Goal: Information Seeking & Learning: Learn about a topic

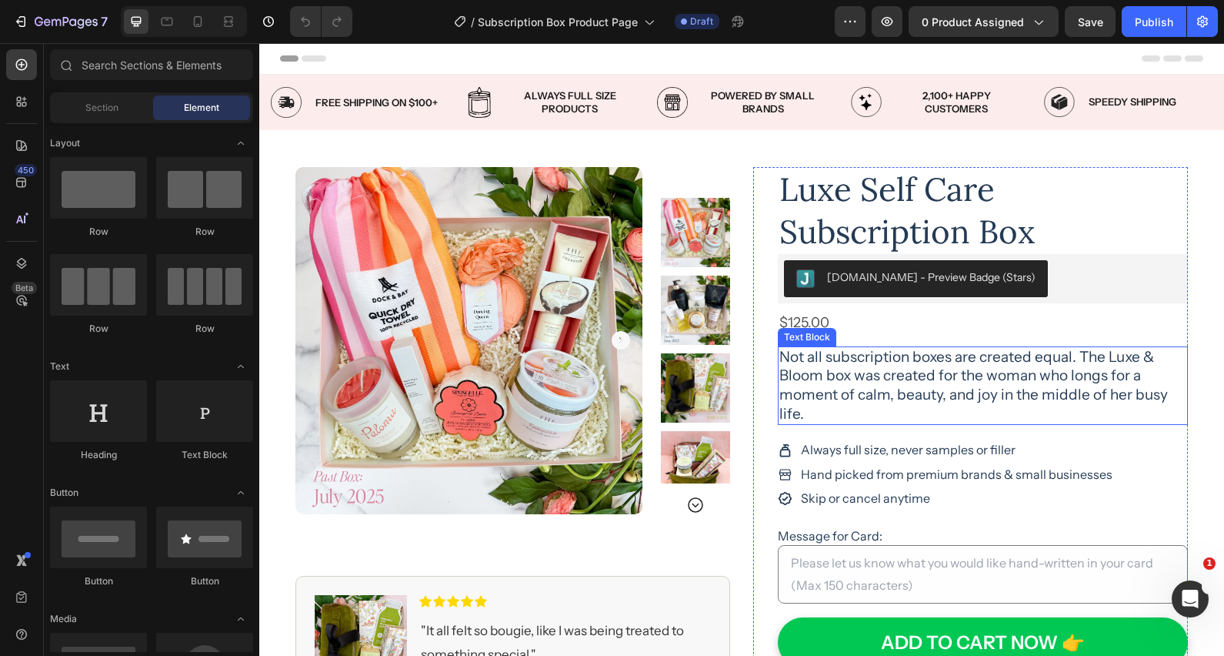
click at [1116, 367] on p "Not all subscription boxes are created equal. The Luxe & Bloom box was created …" at bounding box center [982, 386] width 407 height 76
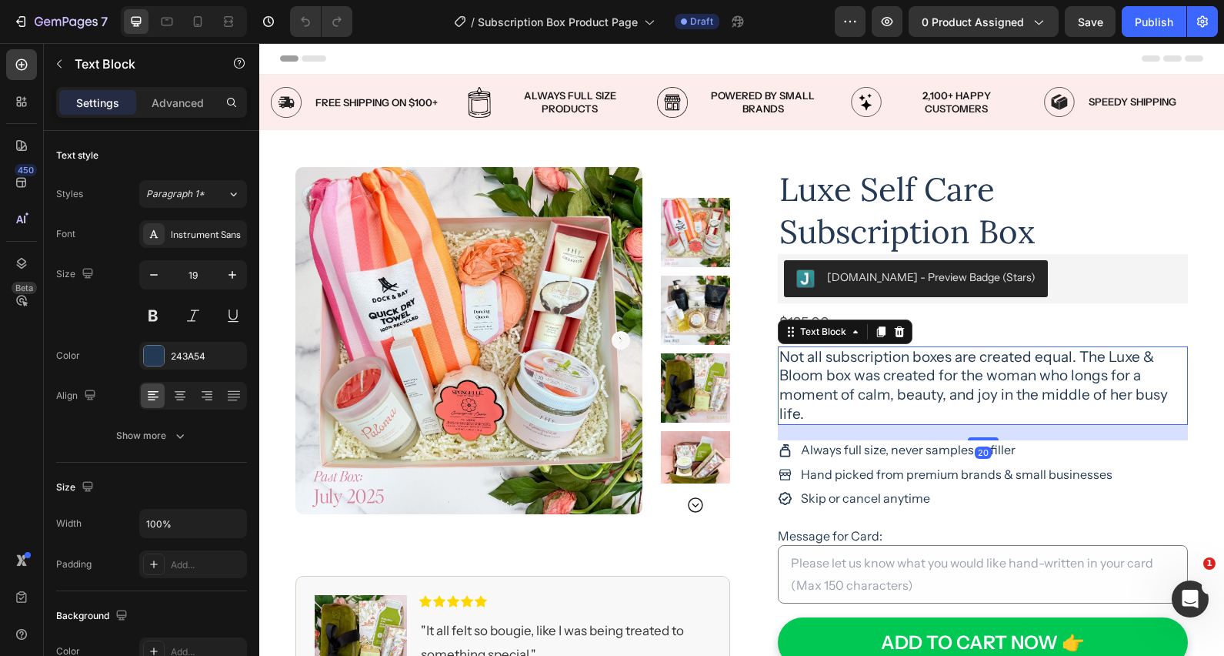
click at [1116, 367] on p "Not all subscription boxes are created equal. The Luxe & Bloom box was created …" at bounding box center [982, 386] width 407 height 76
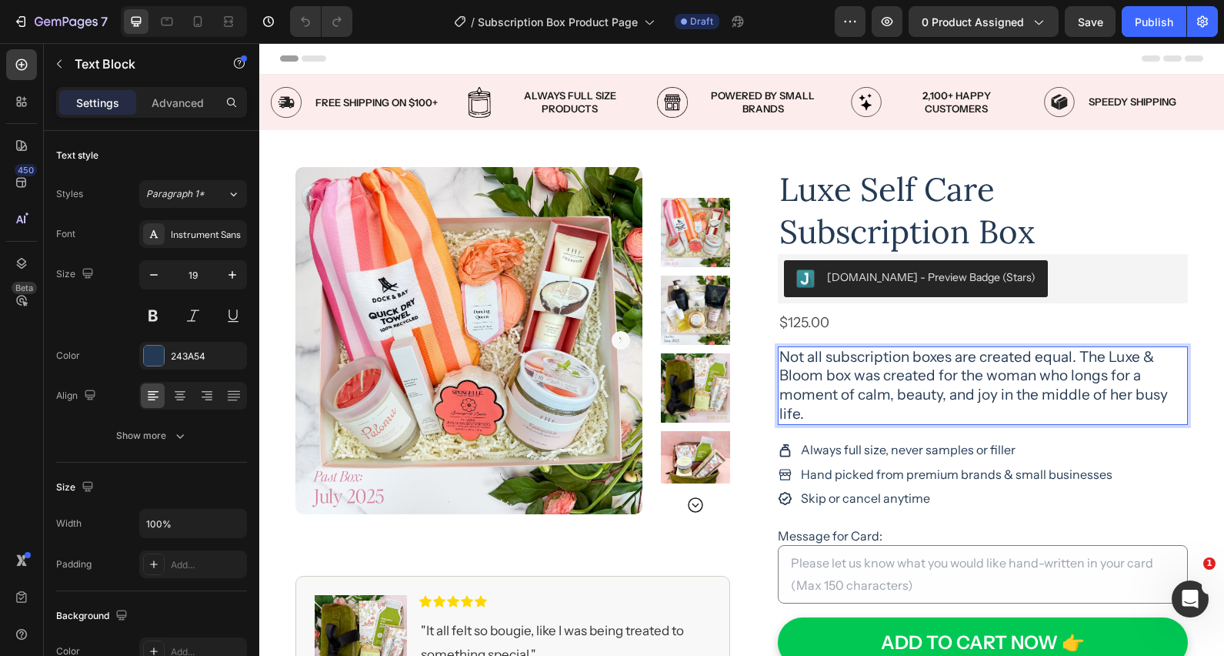
click at [1093, 365] on p "Not all subscription boxes are created equal. The Luxe & Bloom box was created …" at bounding box center [982, 386] width 407 height 76
click at [889, 373] on p "Not all subscription boxes are created equal. The Luxe & Bloom box was created …" at bounding box center [982, 386] width 407 height 76
drag, startPoint x: 887, startPoint y: 377, endPoint x: 1078, endPoint y: 355, distance: 192.0
click at [1078, 355] on p "Not all subscription boxes are created equal. The Luxe & Bloom box was created …" at bounding box center [982, 386] width 407 height 76
click at [1037, 375] on p "Not all subscription boxes are created equal. We don’t do filler. We do full-si…" at bounding box center [982, 386] width 407 height 76
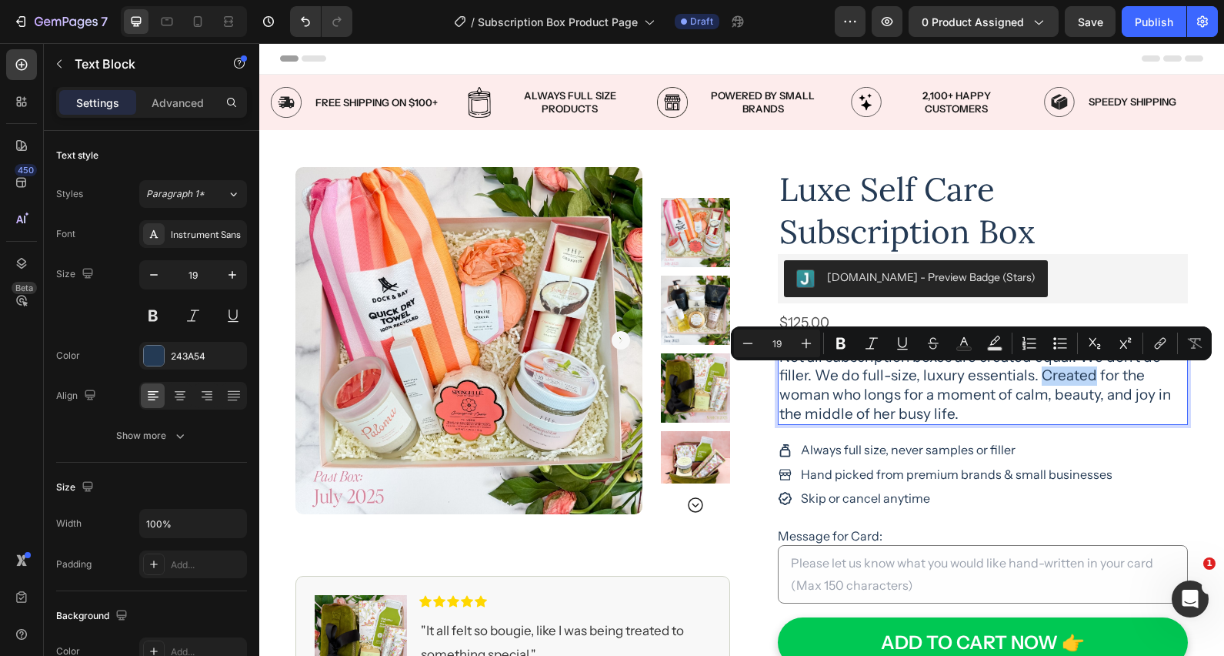
drag, startPoint x: 1038, startPoint y: 376, endPoint x: 1089, endPoint y: 379, distance: 51.6
click at [1089, 379] on p "Not all subscription boxes are created equal. We don’t do filler. We do full-si…" at bounding box center [982, 386] width 407 height 76
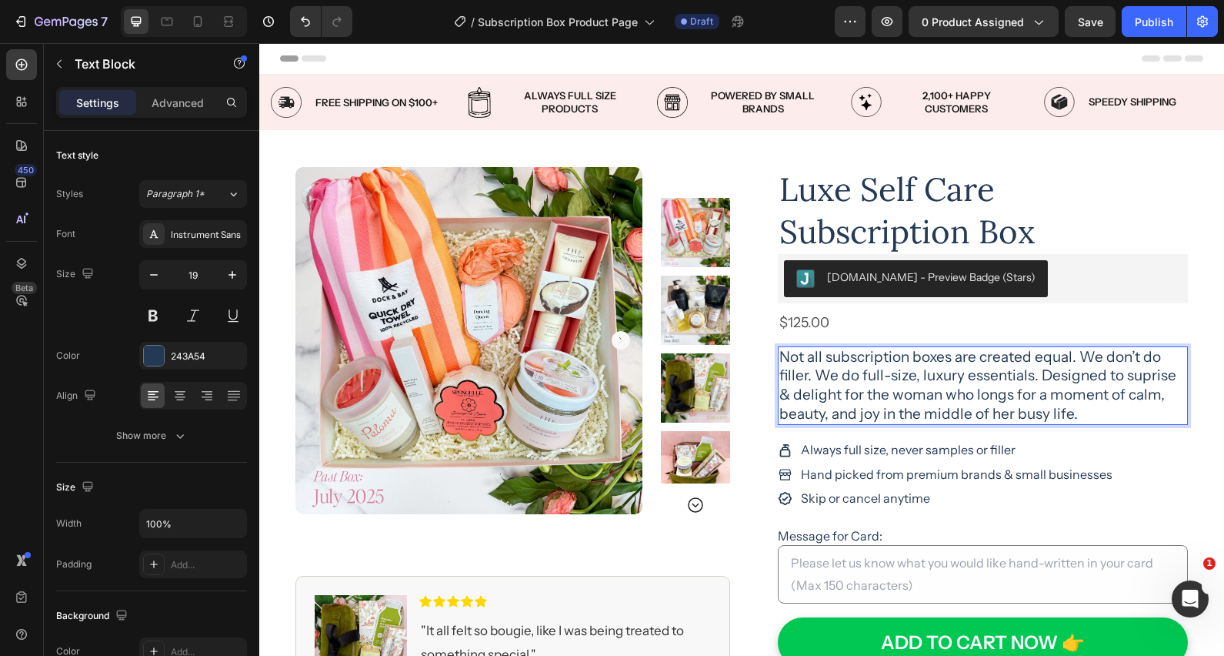
click at [1135, 378] on p "Not all subscription boxes are created equal. We don’t do filler. We do full-si…" at bounding box center [982, 386] width 407 height 76
drag, startPoint x: 840, startPoint y: 396, endPoint x: 916, endPoint y: 404, distance: 75.8
click at [917, 404] on p "Not all subscription boxes are created equal. We don’t do filler. We do full-si…" at bounding box center [982, 386] width 407 height 76
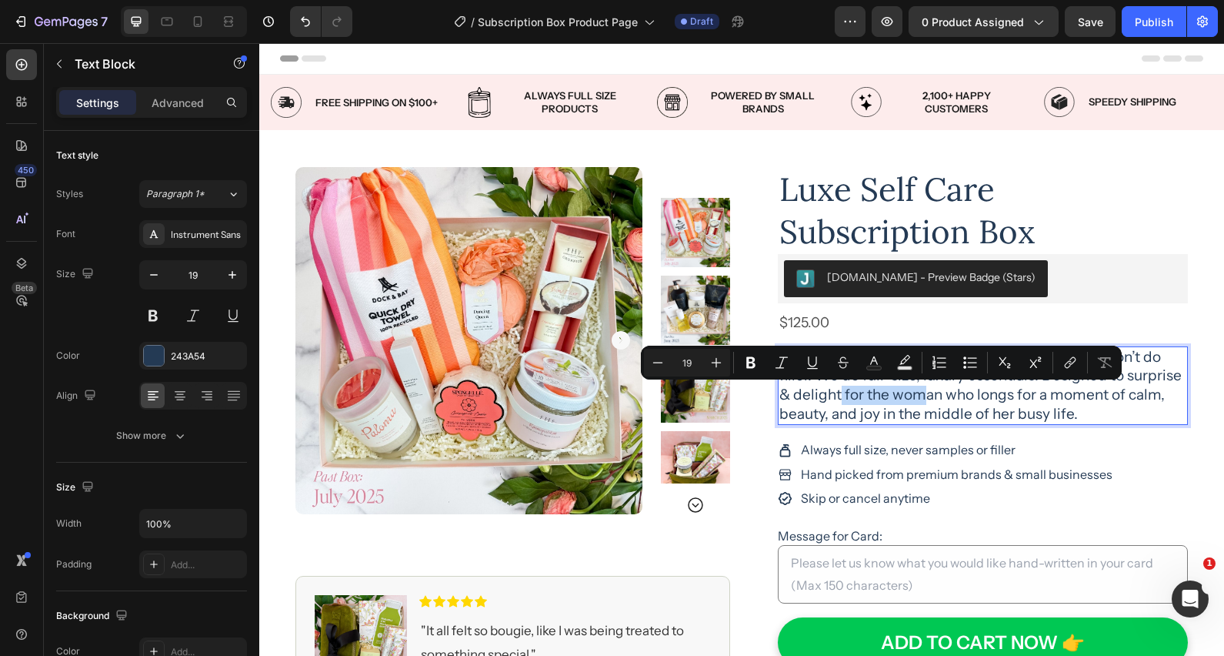
drag, startPoint x: 927, startPoint y: 399, endPoint x: 930, endPoint y: 409, distance: 11.2
click at [927, 399] on p "Not all subscription boxes are created equal. We don’t do filler. We do full-si…" at bounding box center [982, 386] width 407 height 76
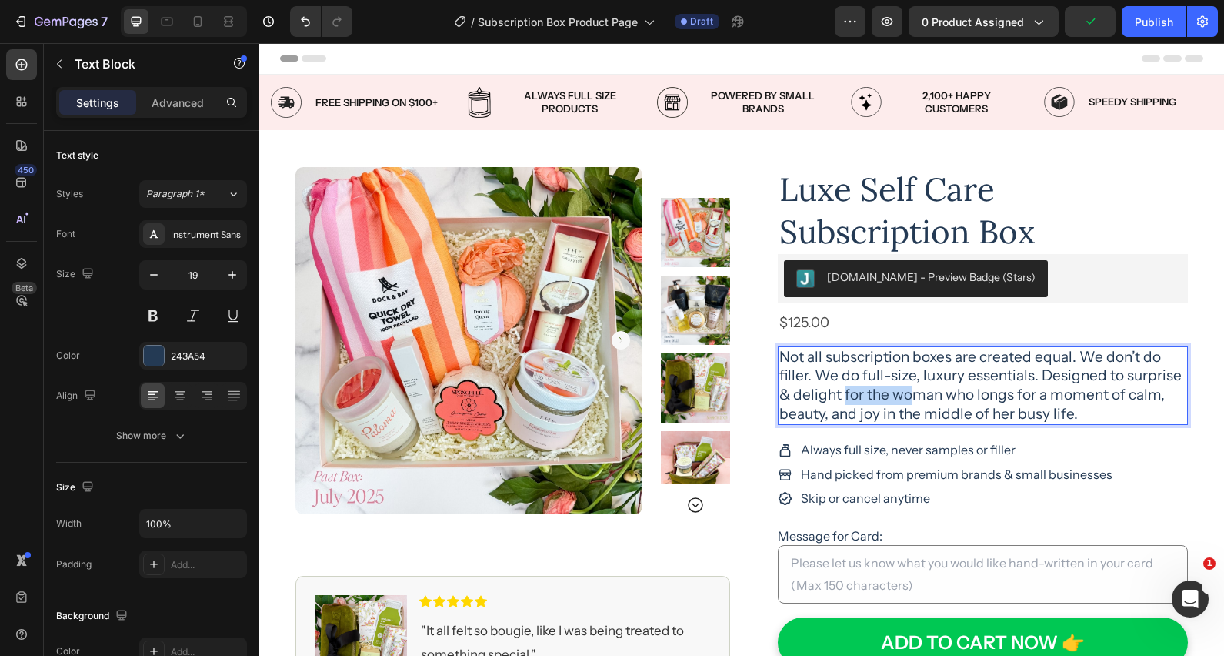
drag, startPoint x: 843, startPoint y: 395, endPoint x: 1109, endPoint y: 415, distance: 266.2
click at [917, 395] on p "Not all subscription boxes are created equal. We don’t do filler. We do full-si…" at bounding box center [982, 386] width 407 height 76
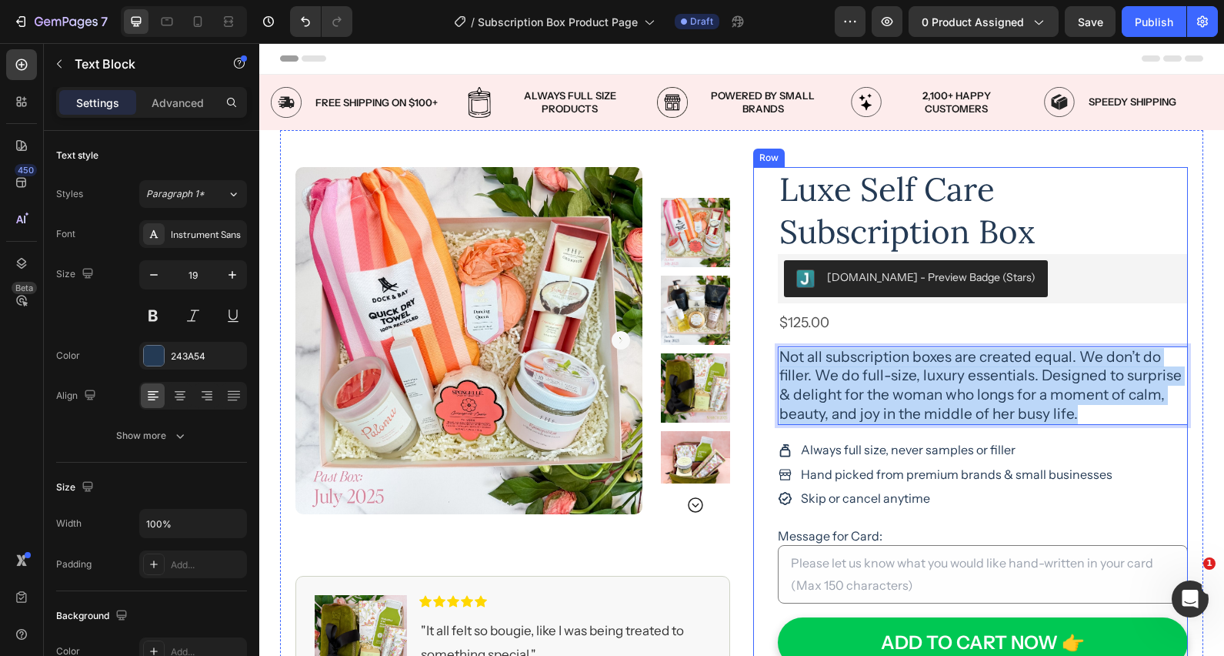
drag, startPoint x: 1099, startPoint y: 415, endPoint x: 755, endPoint y: 349, distance: 350.1
click at [754, 349] on div "Luxe Self Care Subscription Box Product Title [DOMAIN_NAME] - Preview Badge (St…" at bounding box center [970, 587] width 435 height 840
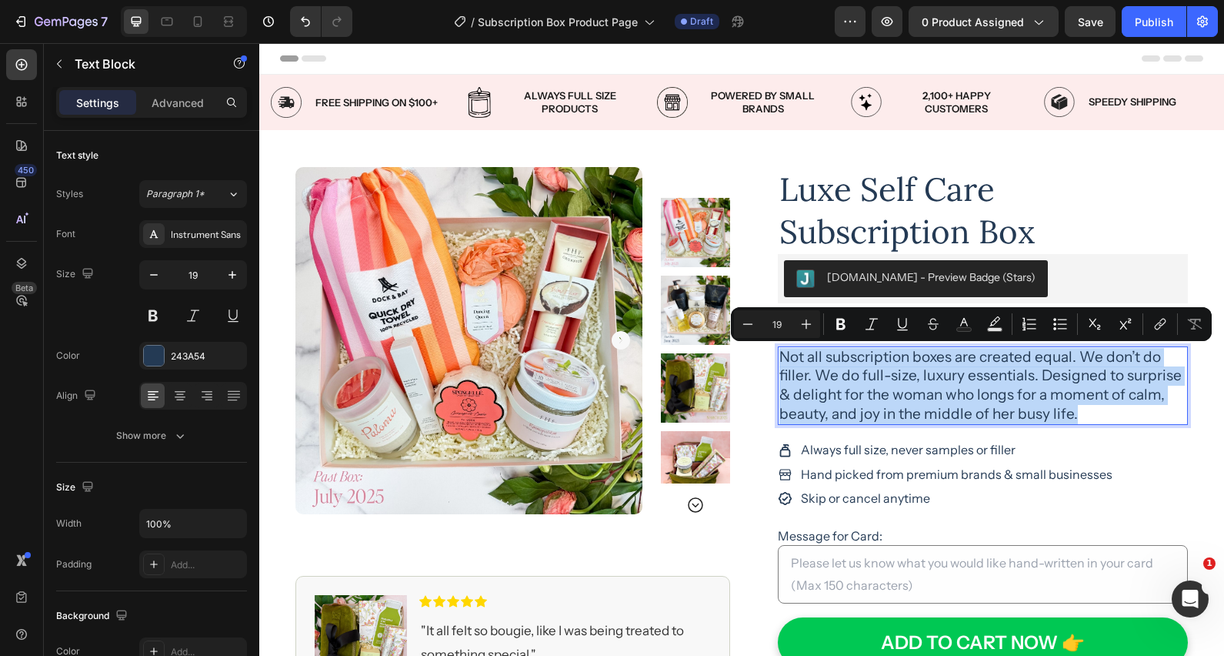
copy p "Not all subscription boxes are created equal. We don’t do filler. We do full-si…"
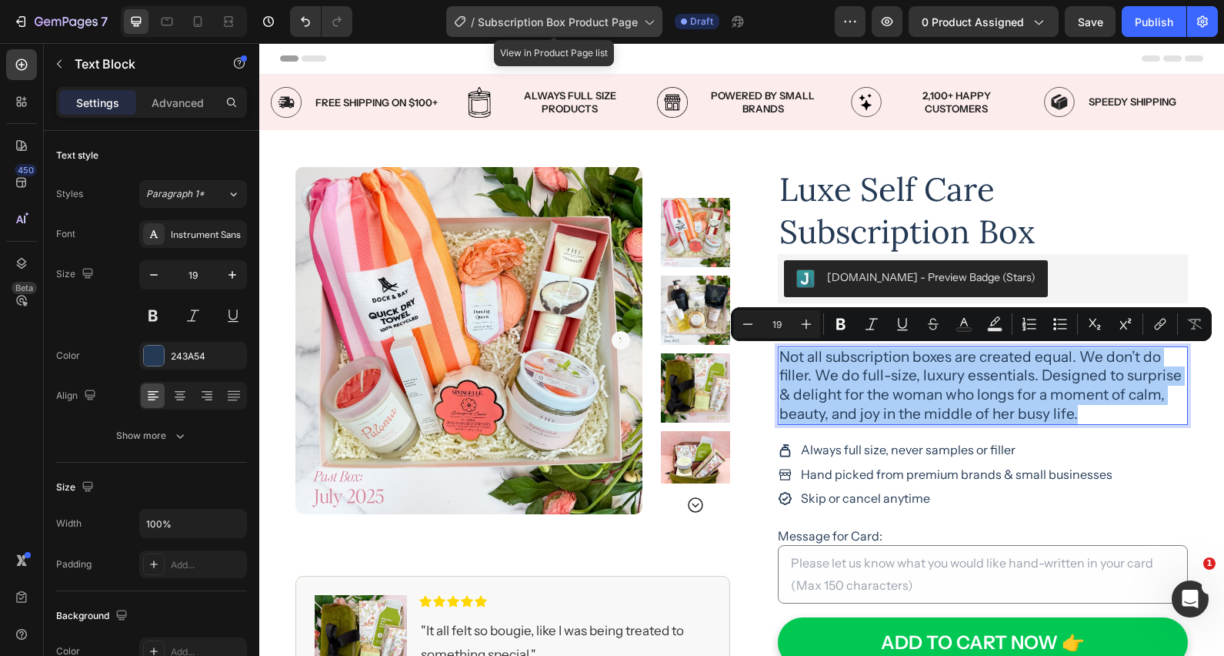
drag, startPoint x: 542, startPoint y: 327, endPoint x: 629, endPoint y: 13, distance: 325.9
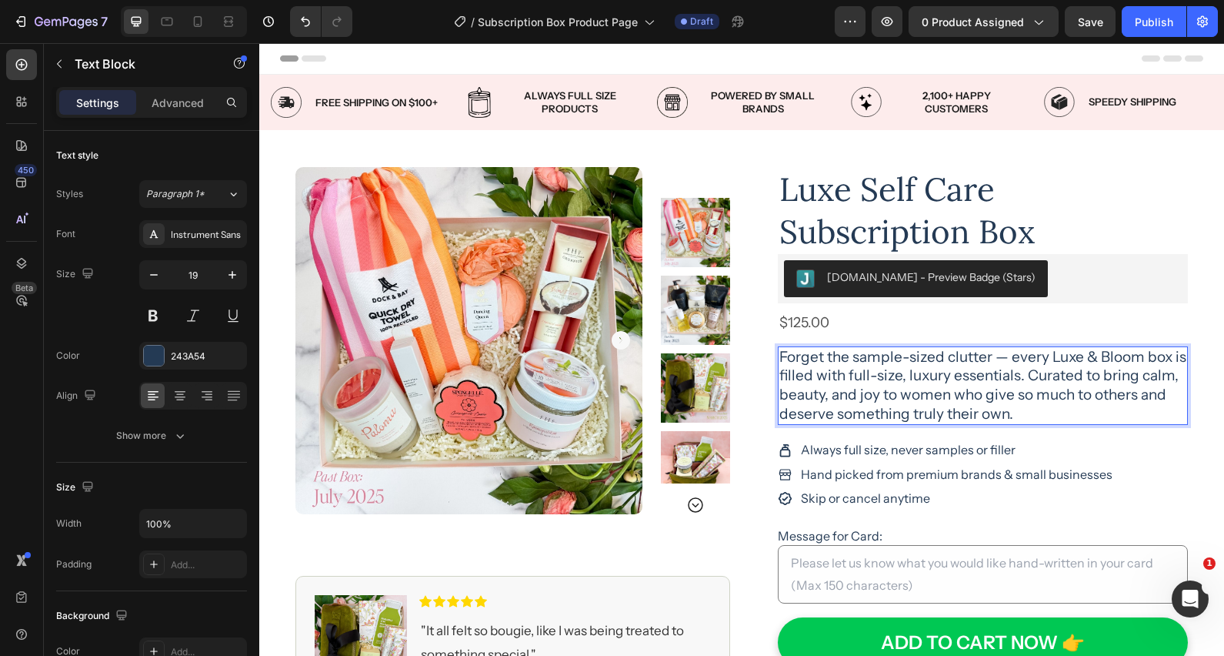
drag, startPoint x: 656, startPoint y: 339, endPoint x: 816, endPoint y: 2, distance: 373.1
click at [1020, 376] on p "Forget the sample-sized clutter — every Luxe & Bloom box is filled with full-si…" at bounding box center [982, 386] width 407 height 76
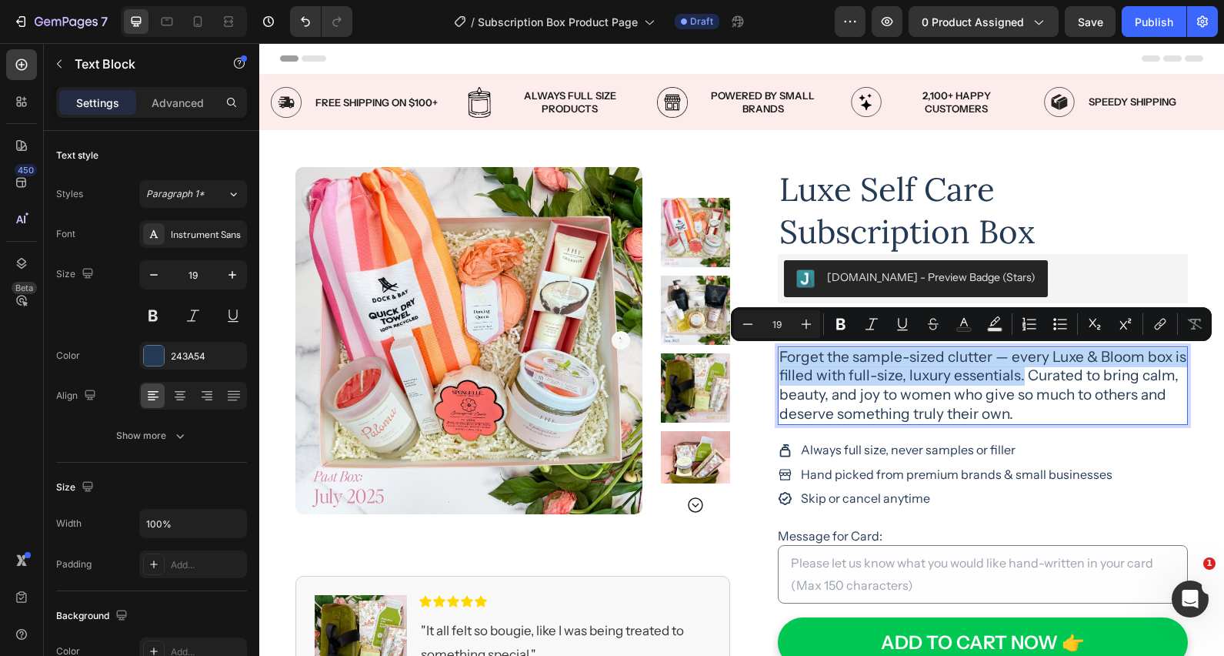
drag, startPoint x: 1019, startPoint y: 377, endPoint x: 804, endPoint y: 360, distance: 216.1
click at [782, 359] on p "Forget the sample-sized clutter — every Luxe & Bloom box is filled with full-si…" at bounding box center [982, 386] width 407 height 76
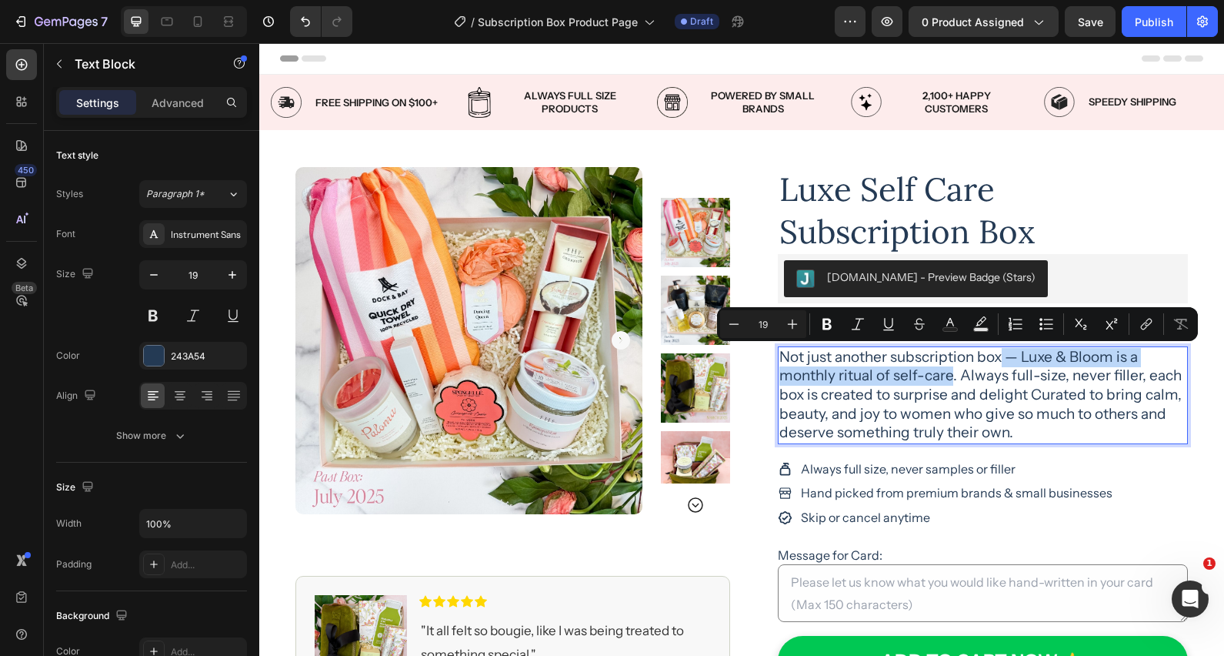
drag, startPoint x: 949, startPoint y: 377, endPoint x: 998, endPoint y: 362, distance: 51.4
click at [998, 362] on p "Not just another subscription box — Luxe & Bloom is a monthly ritual of self-ca…" at bounding box center [982, 395] width 407 height 95
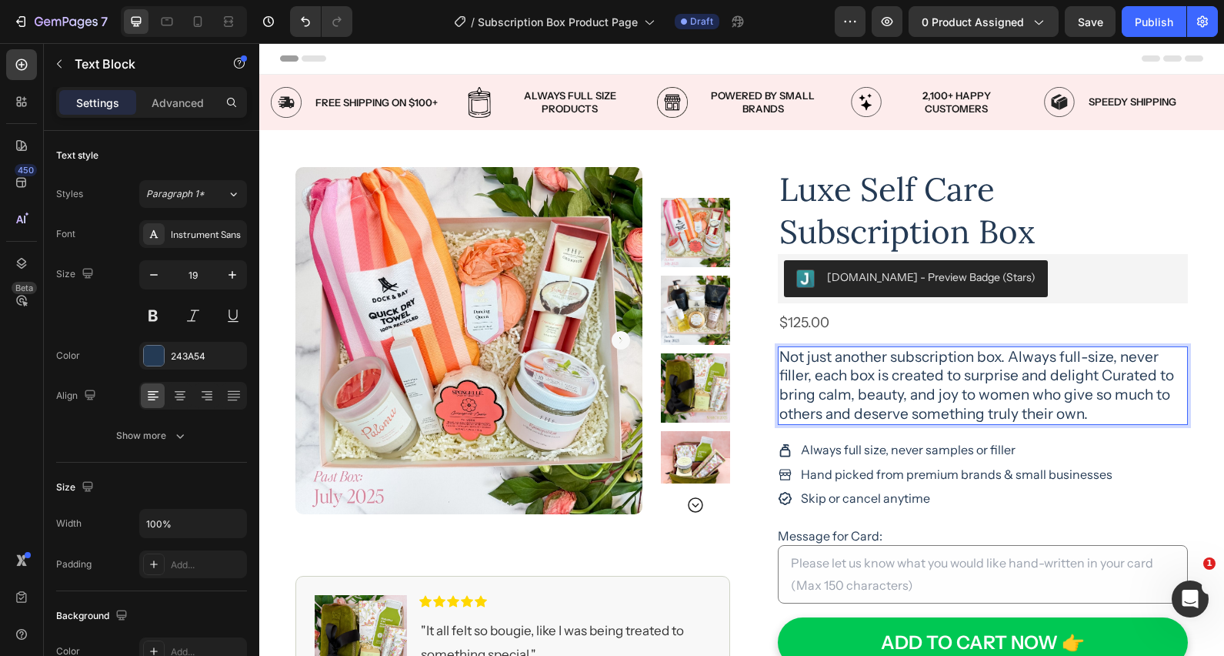
click at [1011, 357] on p "Not just another subscription box. Always full-size, never filler, each box is …" at bounding box center [982, 386] width 407 height 76
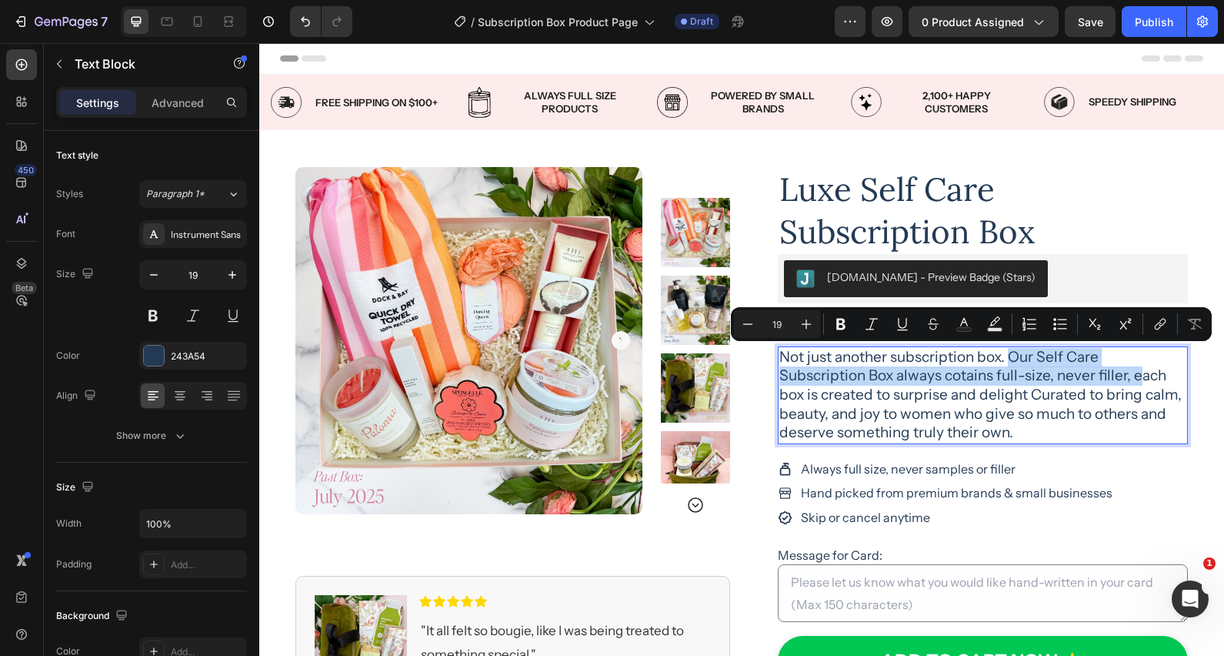
drag, startPoint x: 1046, startPoint y: 375, endPoint x: 1009, endPoint y: 359, distance: 41.3
click at [1009, 359] on p "Not just another subscription box. Our Self Care Subscription Box always cotain…" at bounding box center [982, 395] width 407 height 95
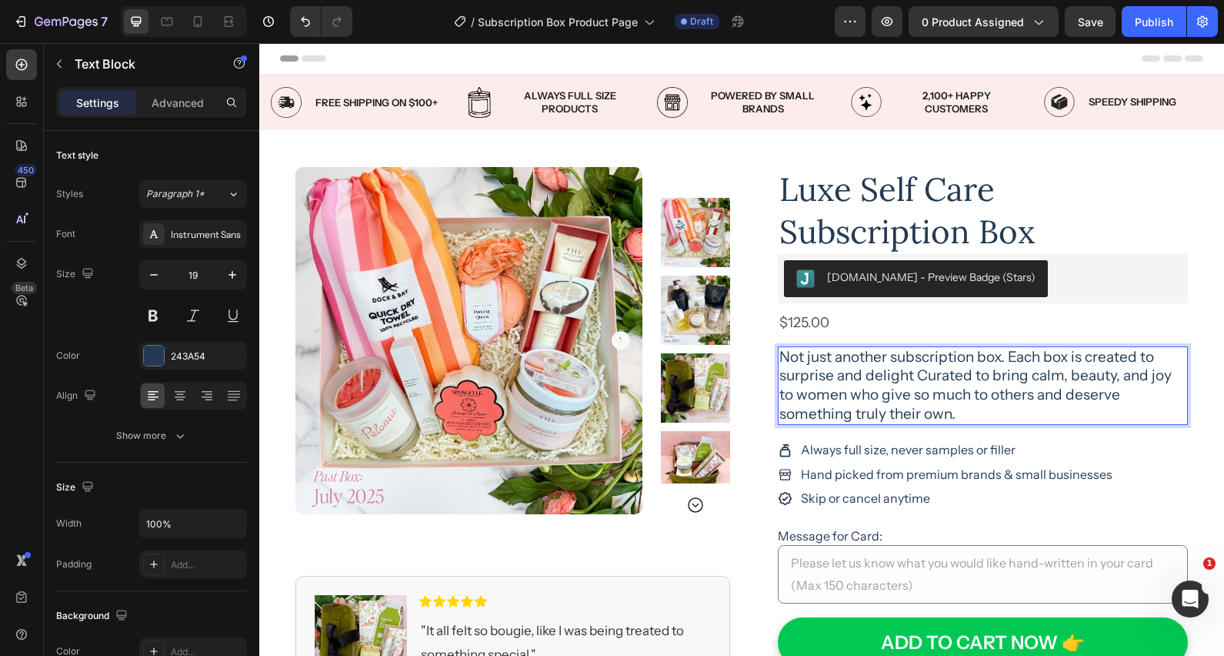
drag, startPoint x: 909, startPoint y: 376, endPoint x: 918, endPoint y: 392, distance: 18.2
click at [909, 376] on p "Not just another subscription box. Each box is created to surprise and delight …" at bounding box center [982, 386] width 407 height 76
click at [1041, 359] on p "Not just another subscription box. Each box is created to surprise and delight.…" at bounding box center [982, 386] width 407 height 76
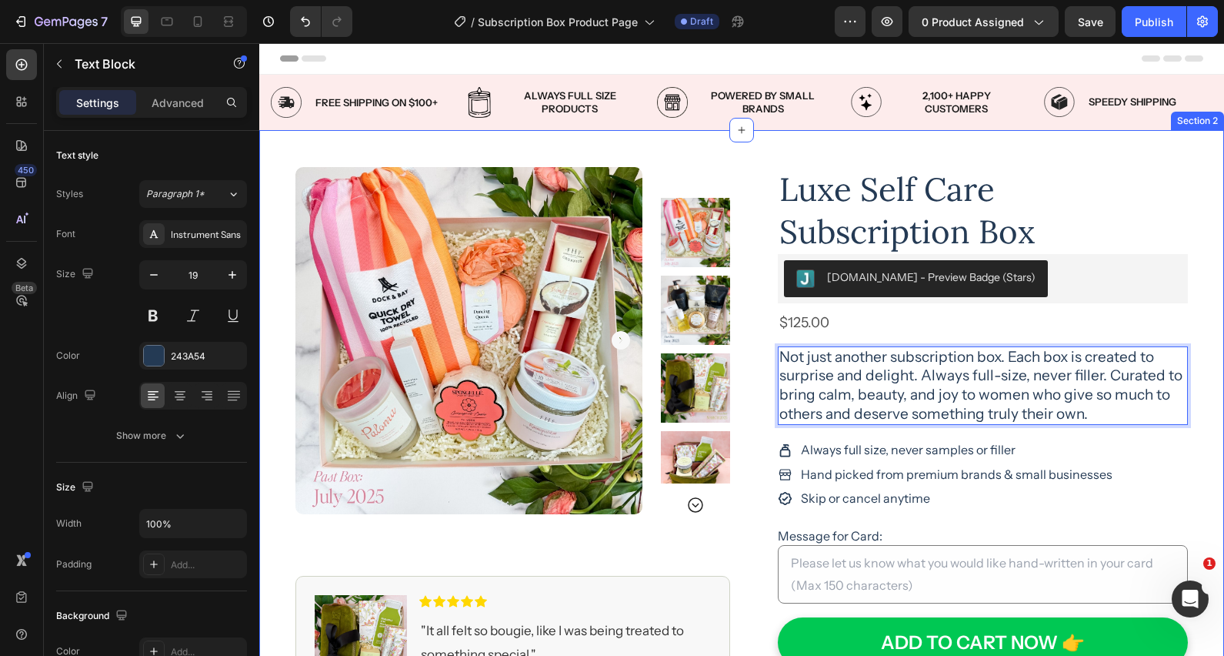
click at [1215, 324] on div "Product Images Image Icon Icon Icon Icon Icon Icon List "It all felt so bougie,…" at bounding box center [741, 568] width 965 height 877
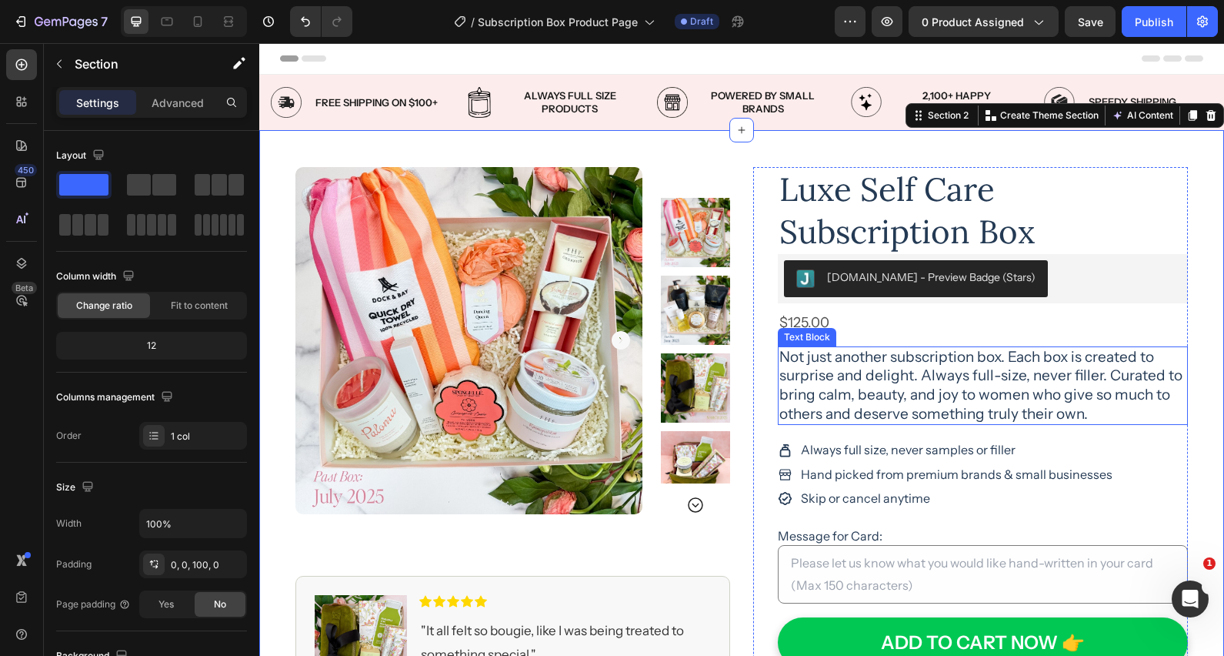
click at [1046, 370] on p "Not just another subscription box. Each box is created to surprise and delight.…" at bounding box center [982, 386] width 407 height 76
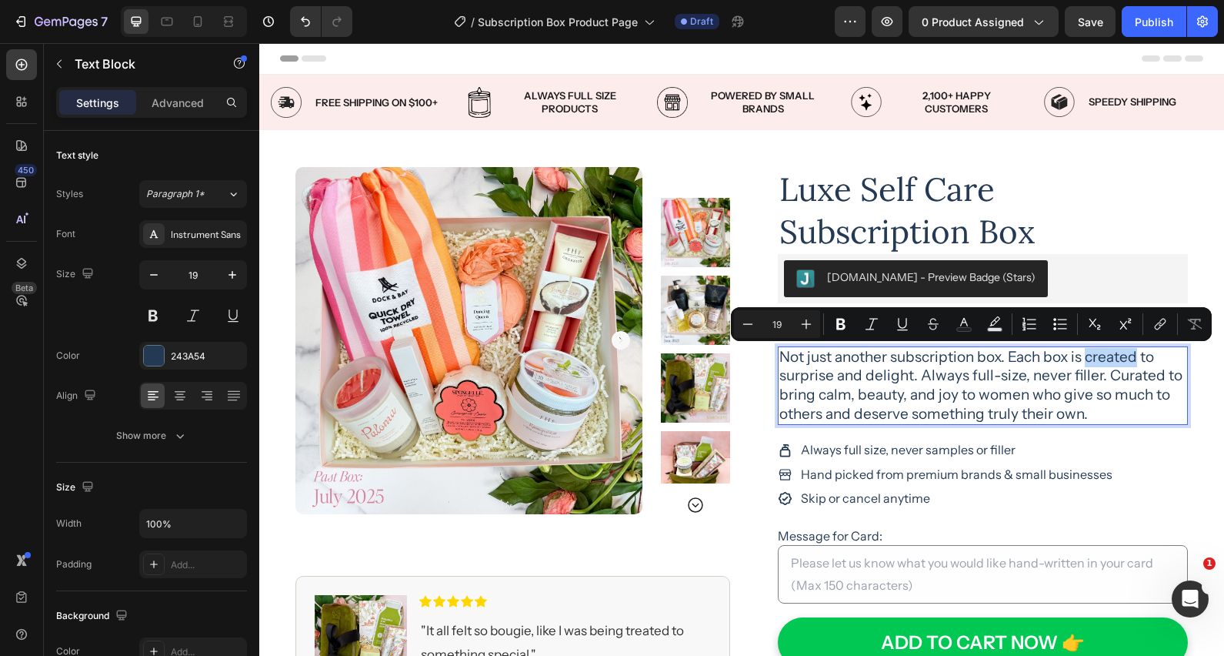
drag, startPoint x: 1136, startPoint y: 357, endPoint x: 1088, endPoint y: 357, distance: 47.7
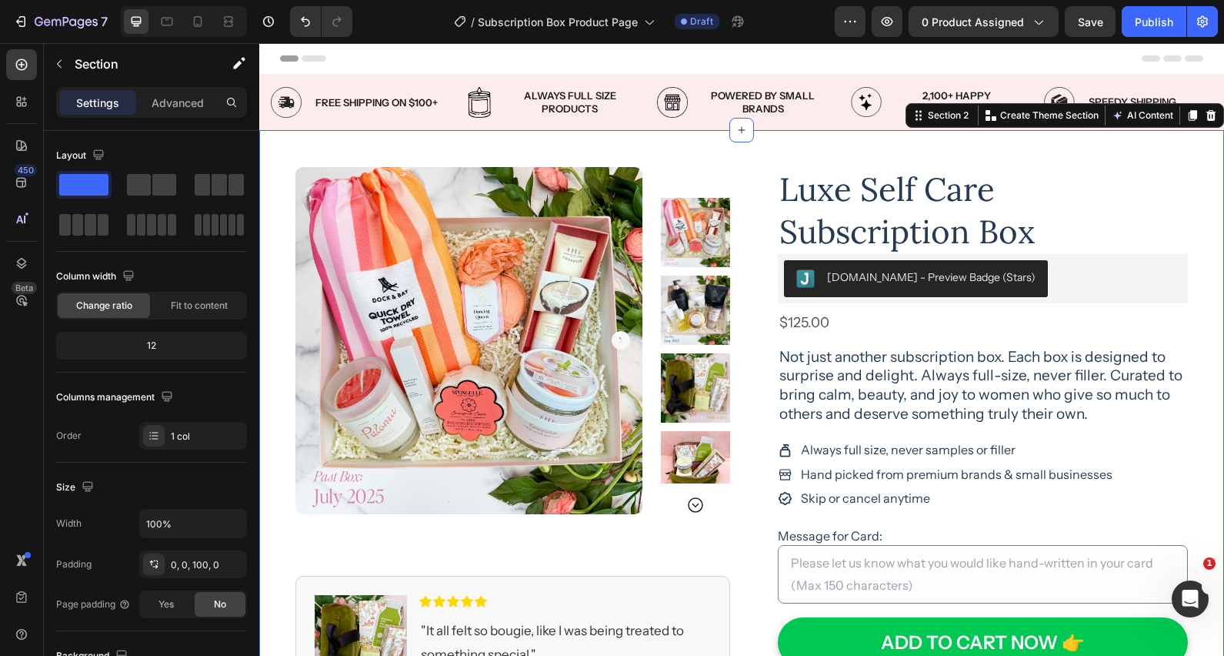
click at [1209, 379] on div "Product Images Image Icon Icon Icon Icon Icon Icon List "It all felt so bougie,…" at bounding box center [741, 568] width 965 height 877
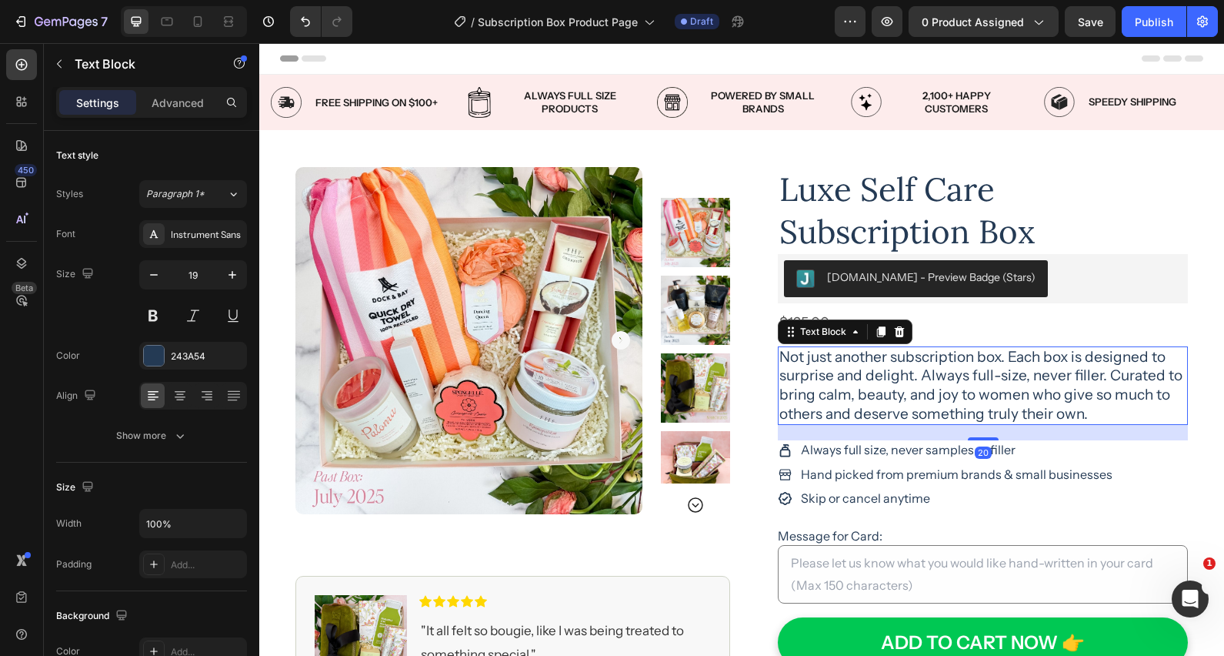
click at [1020, 377] on p "Not just another subscription box. Each box is designed to surprise and delight…" at bounding box center [982, 386] width 407 height 76
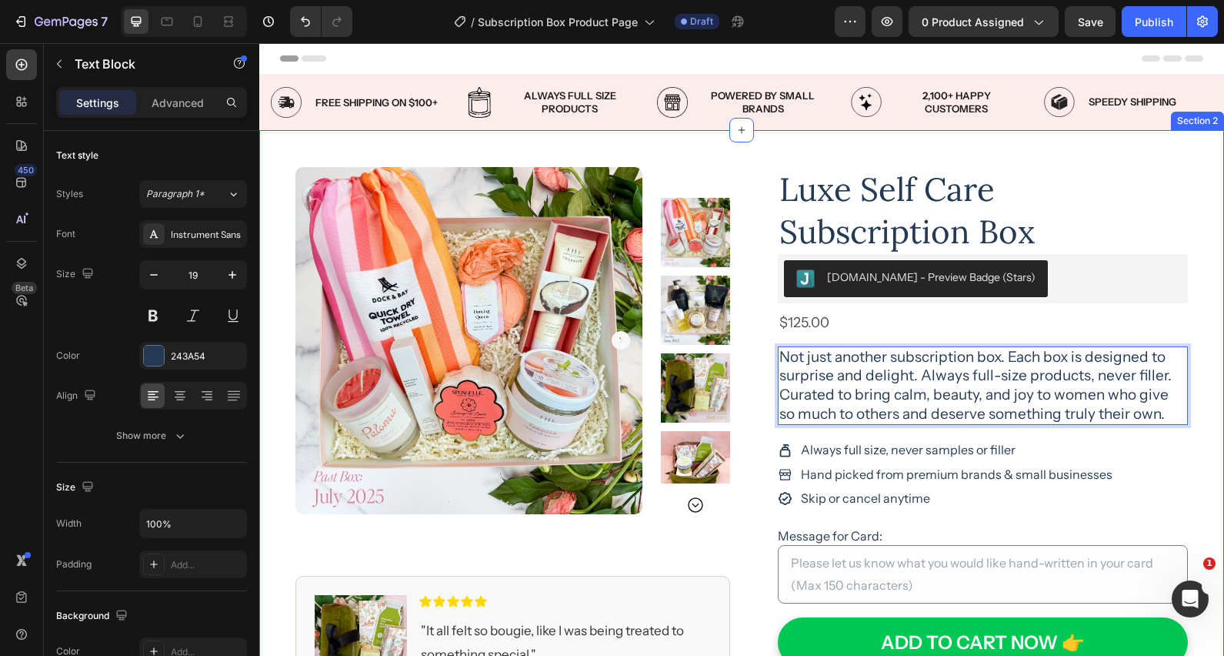
click at [1210, 367] on div "Product Images Image Icon Icon Icon Icon Icon Icon List "It all felt so bougie,…" at bounding box center [741, 568] width 965 height 877
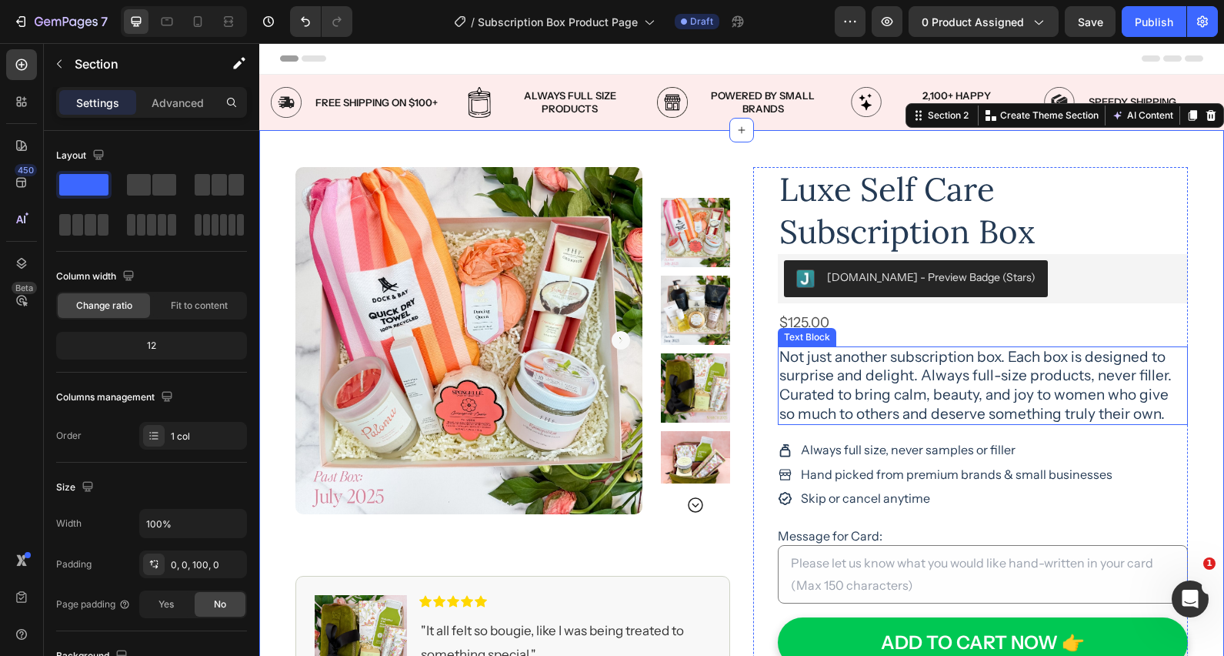
click at [1027, 397] on p "Not just another subscription box. Each box is designed to surprise and delight…" at bounding box center [982, 386] width 407 height 76
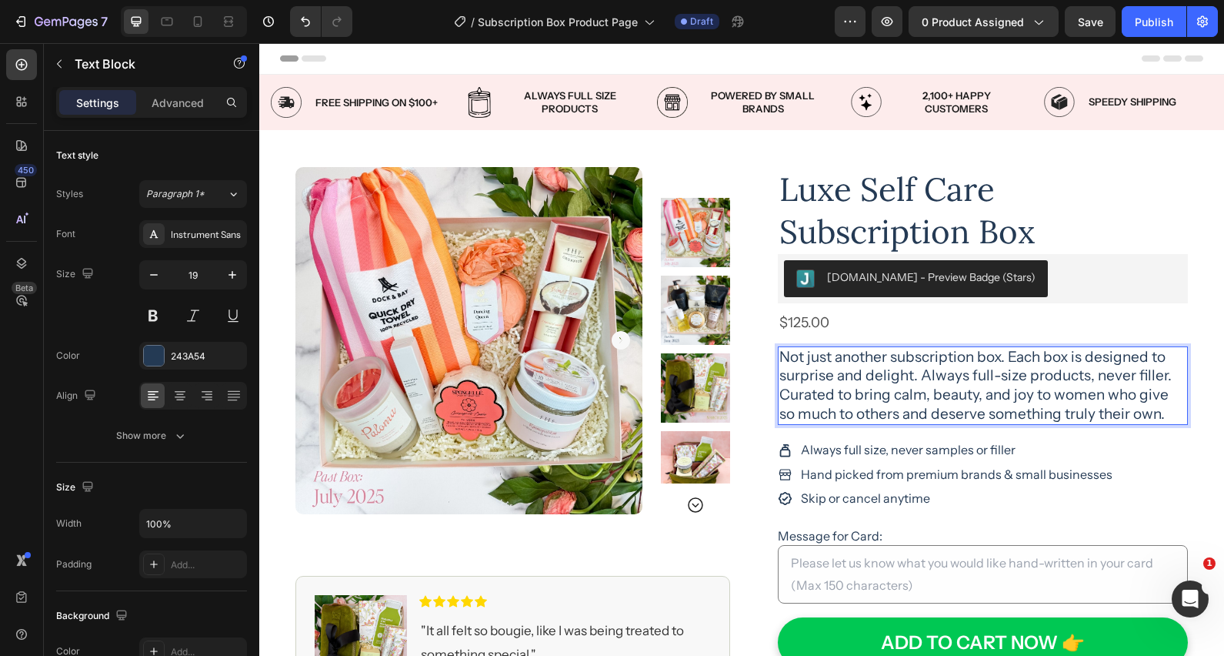
click at [1158, 410] on p "Not just another subscription box. Each box is designed to surprise and delight…" at bounding box center [982, 386] width 407 height 76
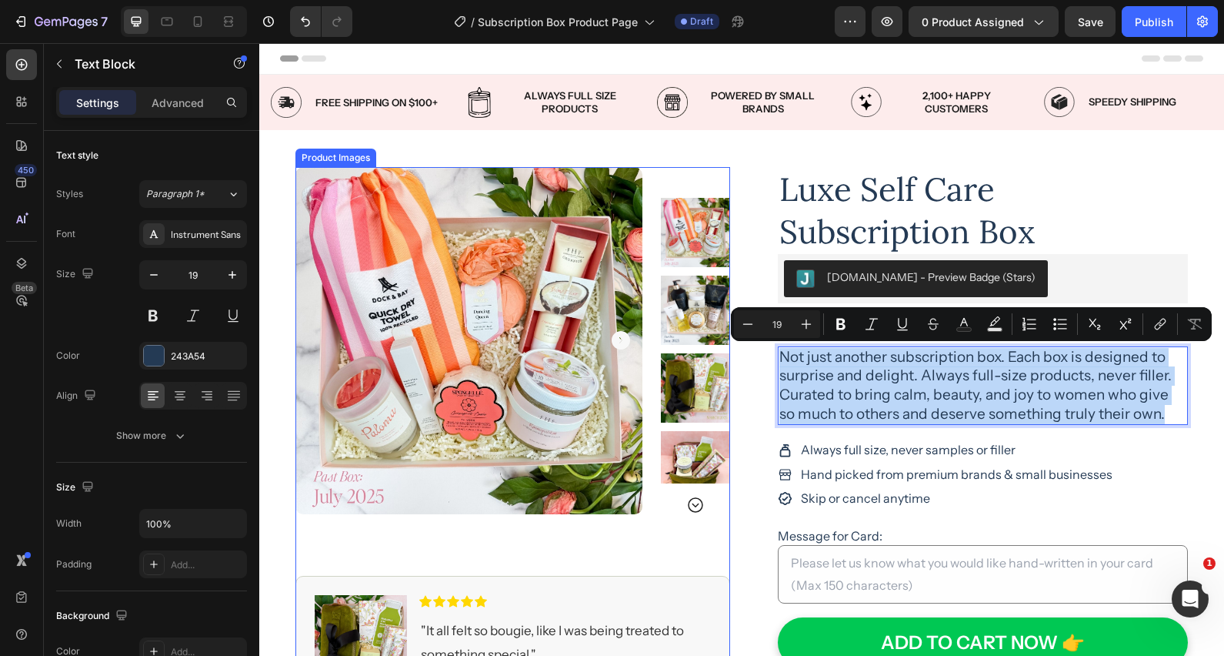
drag, startPoint x: 1158, startPoint y: 410, endPoint x: 746, endPoint y: 363, distance: 415.1
click at [722, 352] on div "Product Images Image Icon Icon Icon Icon Icon Icon List "It all felt so bougie,…" at bounding box center [741, 568] width 923 height 877
copy p "Not just another subscription box. Each box is designed to surprise and delight…"
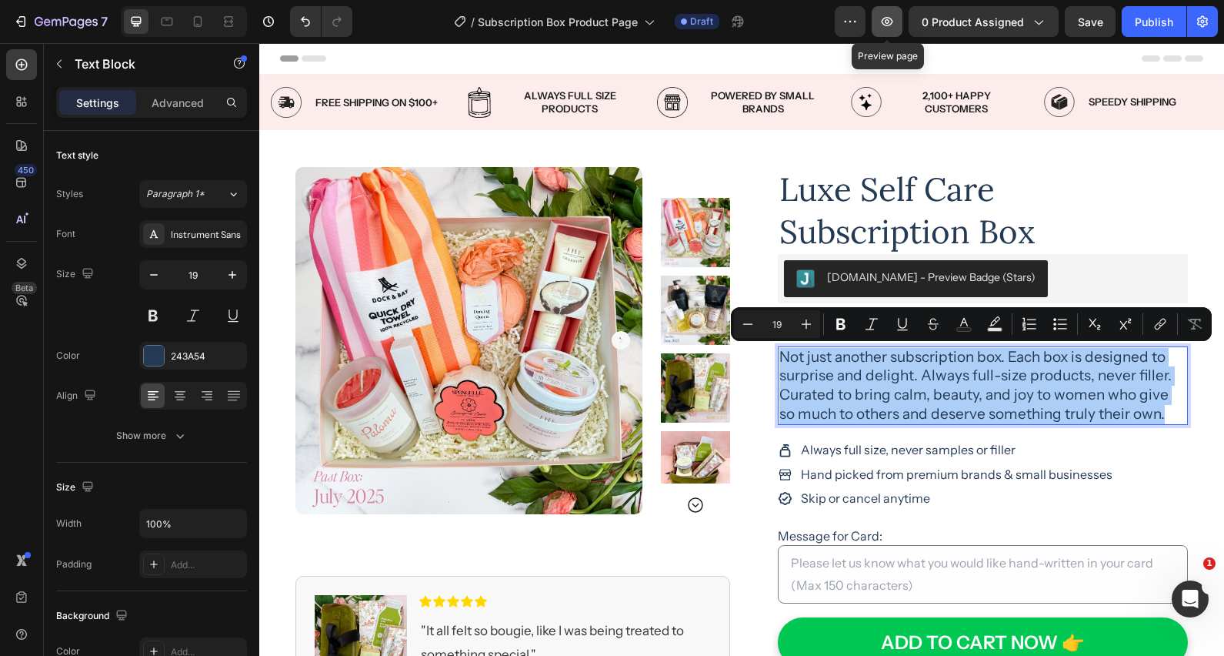
drag, startPoint x: 532, startPoint y: 328, endPoint x: 892, endPoint y: 23, distance: 471.7
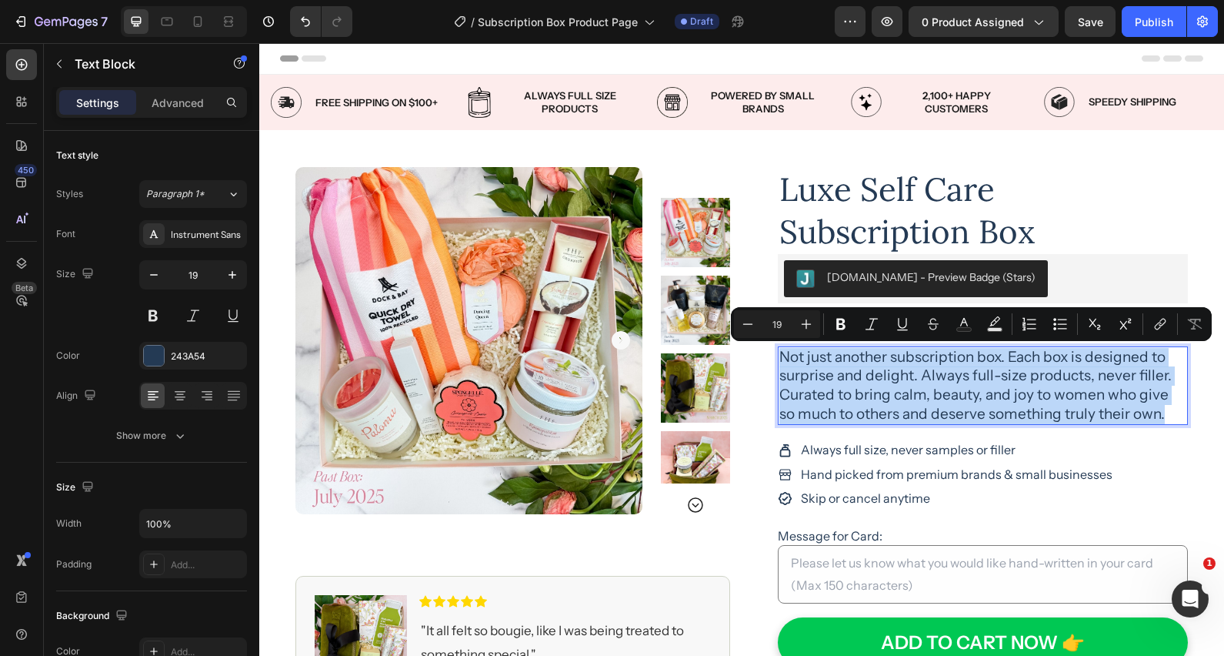
click at [855, 396] on p "Not just another subscription box. Each box is designed to surprise and delight…" at bounding box center [982, 386] width 407 height 76
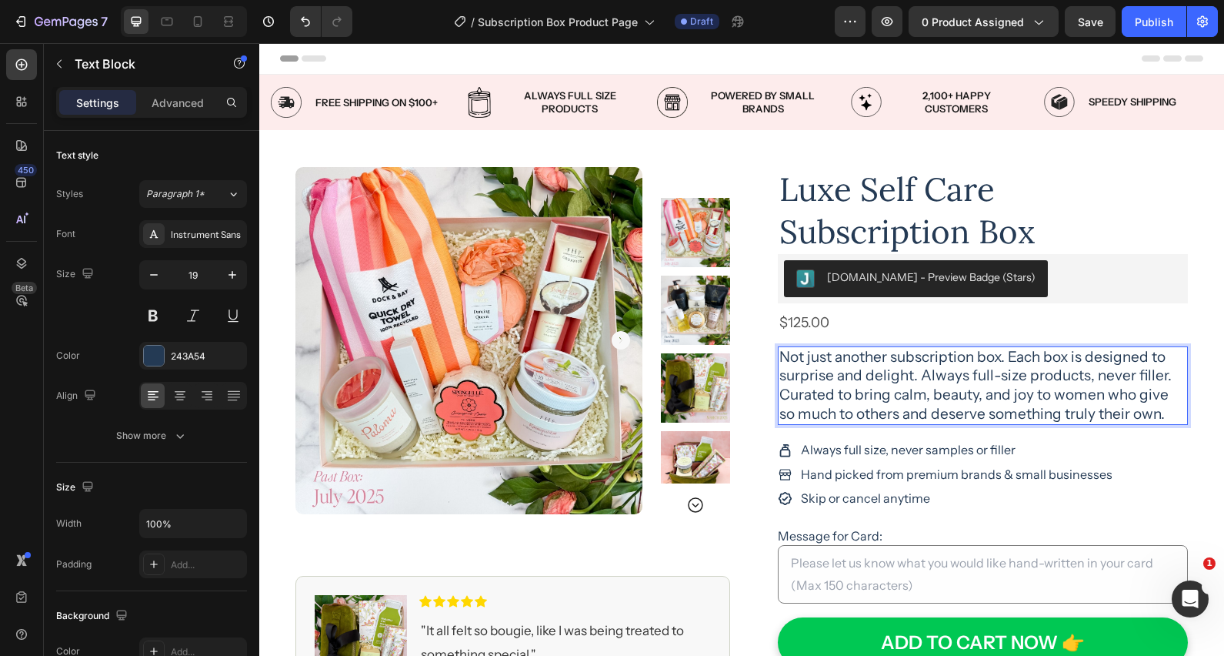
click at [892, 398] on p "Not just another subscription box. Each box is designed to surprise and delight…" at bounding box center [982, 386] width 407 height 76
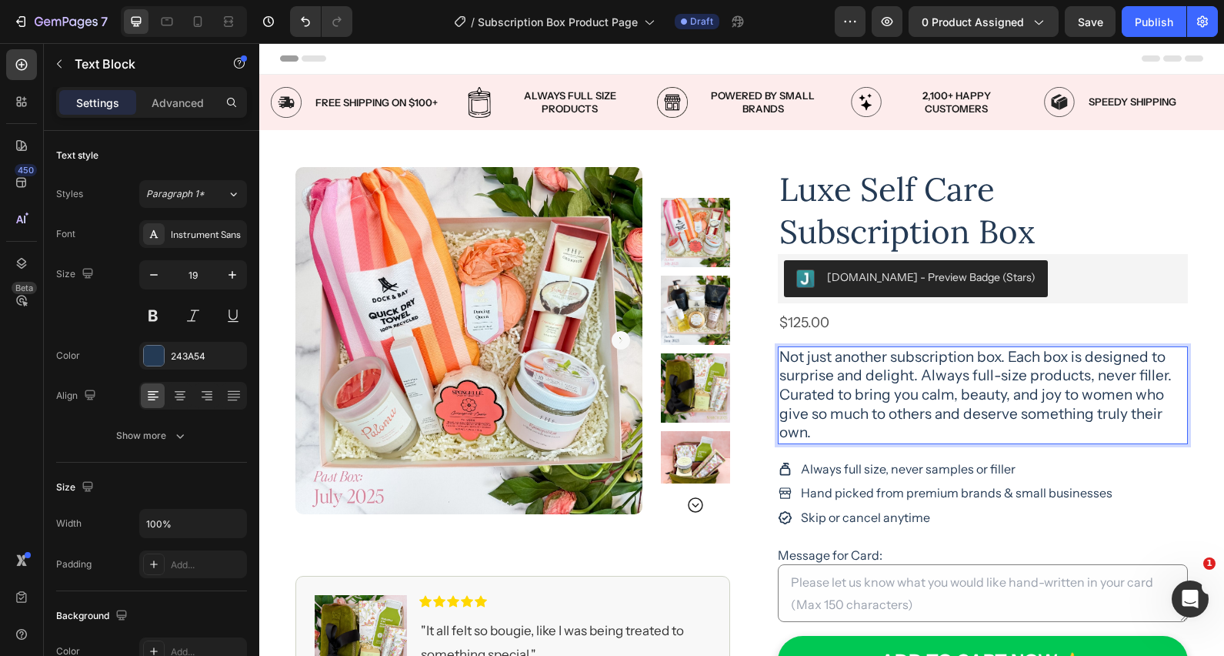
click at [1062, 395] on p "Not just another subscription box. Each box is designed to surprise and delight…" at bounding box center [982, 395] width 407 height 95
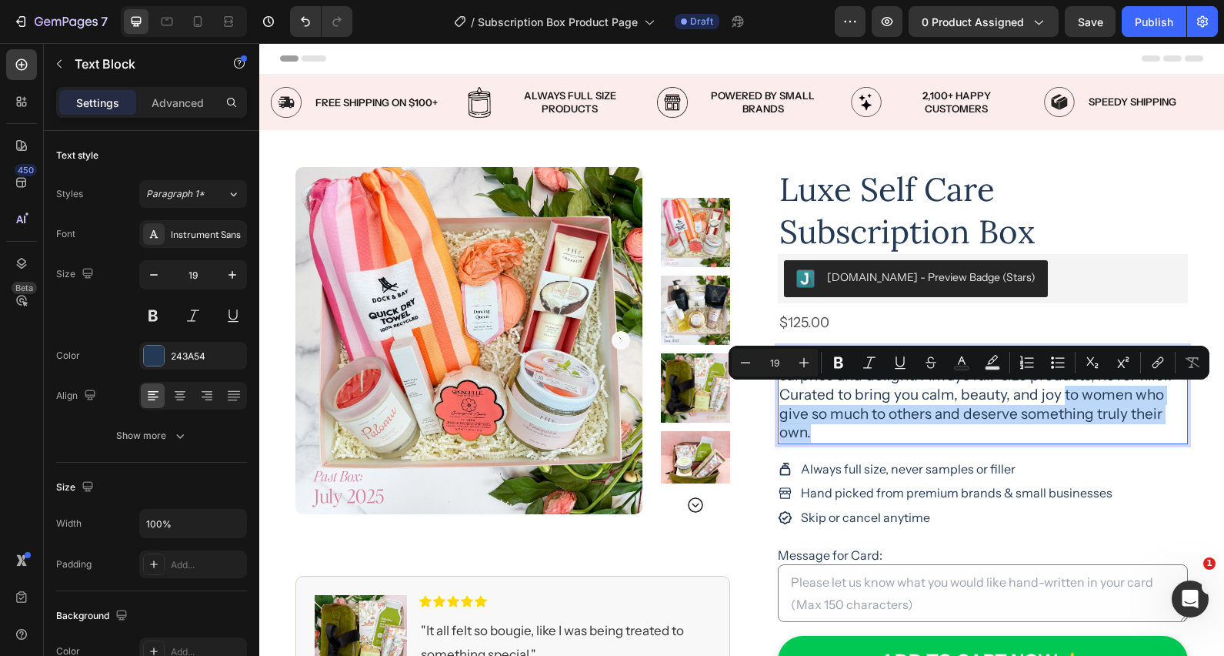
drag, startPoint x: 1062, startPoint y: 395, endPoint x: 1077, endPoint y: 427, distance: 35.1
click at [1077, 427] on p "Not just another subscription box. Each box is designed to surprise and delight…" at bounding box center [982, 395] width 407 height 95
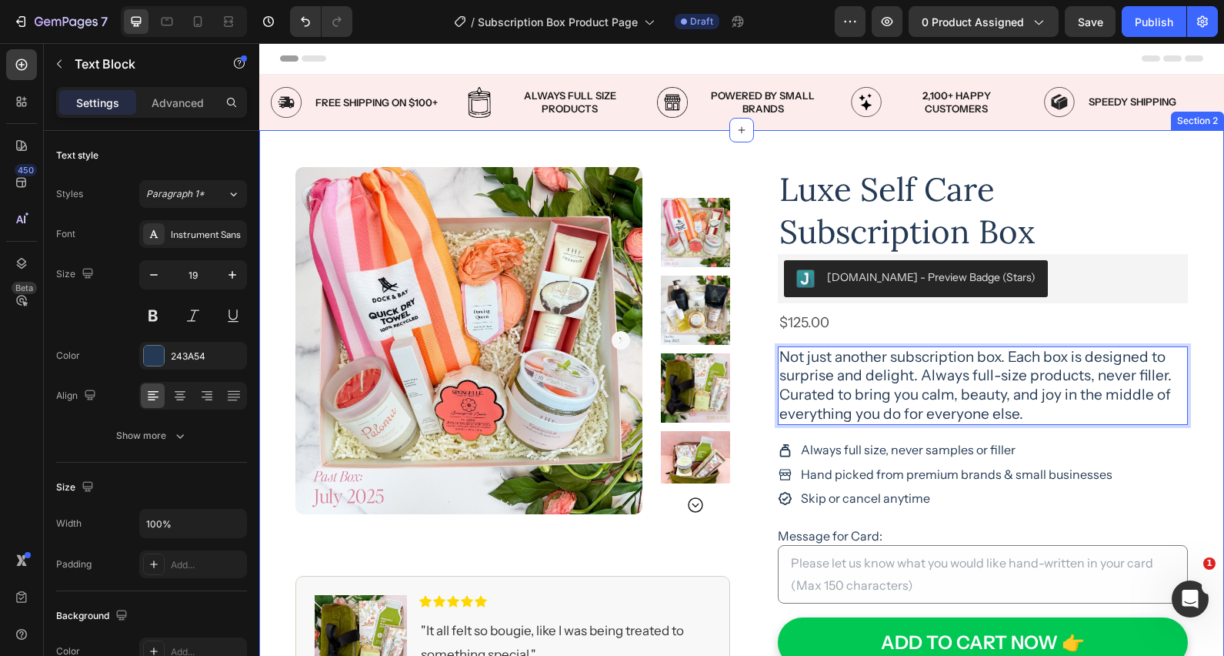
click at [1211, 369] on div "Product Images Image Icon Icon Icon Icon Icon Icon List "It all felt so bougie,…" at bounding box center [741, 568] width 965 height 877
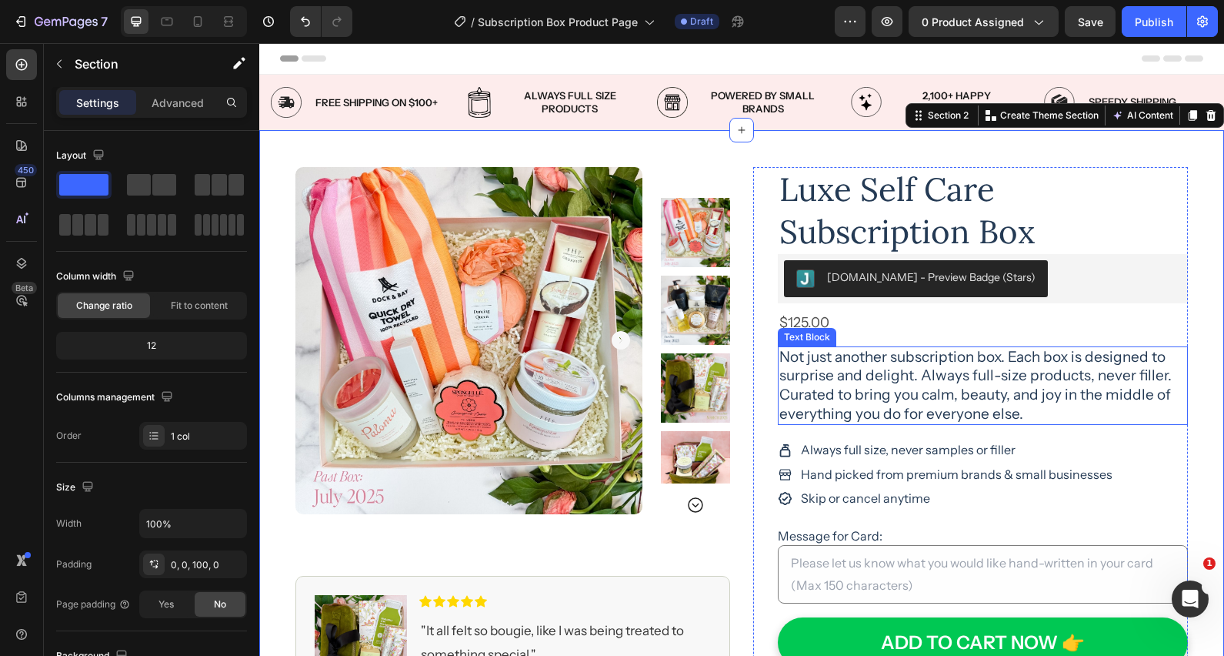
click at [1029, 359] on p "Not just another subscription box. Each box is designed to surprise and delight…" at bounding box center [982, 386] width 407 height 76
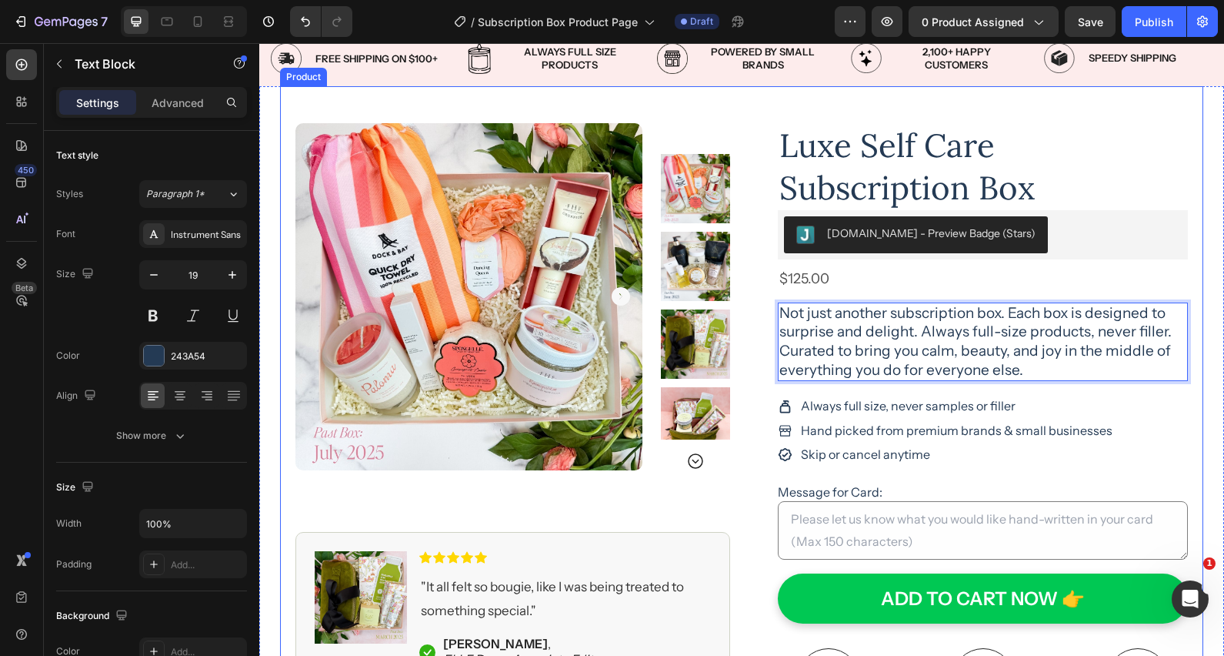
scroll to position [55, 0]
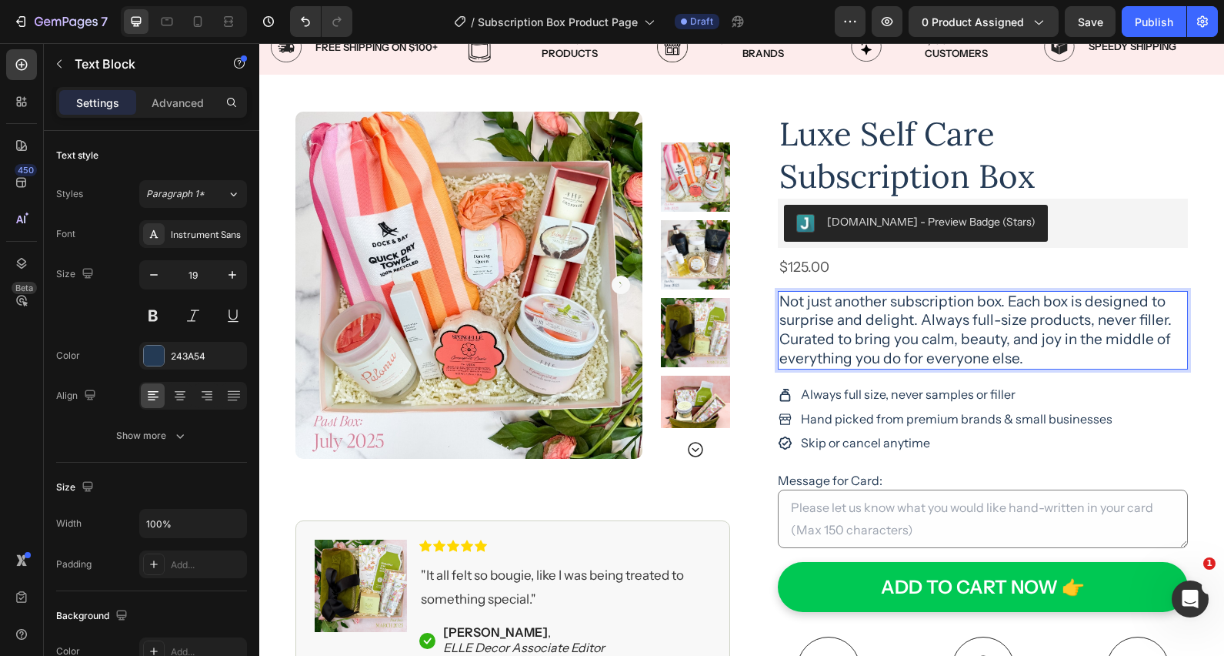
drag, startPoint x: 1069, startPoint y: 307, endPoint x: 1087, endPoint y: 307, distance: 17.7
click at [1069, 307] on p "Not just another subscription box. Each box is designed to surprise and delight…" at bounding box center [982, 330] width 407 height 76
click at [1094, 305] on p "Not just another subscription box. Each box is designed to surprise and delight…" at bounding box center [982, 330] width 407 height 76
drag, startPoint x: 1093, startPoint y: 305, endPoint x: 1011, endPoint y: 303, distance: 82.3
click at [1012, 303] on p "Not just another subscription box. Each box is designed to surprise and delight…" at bounding box center [982, 330] width 407 height 76
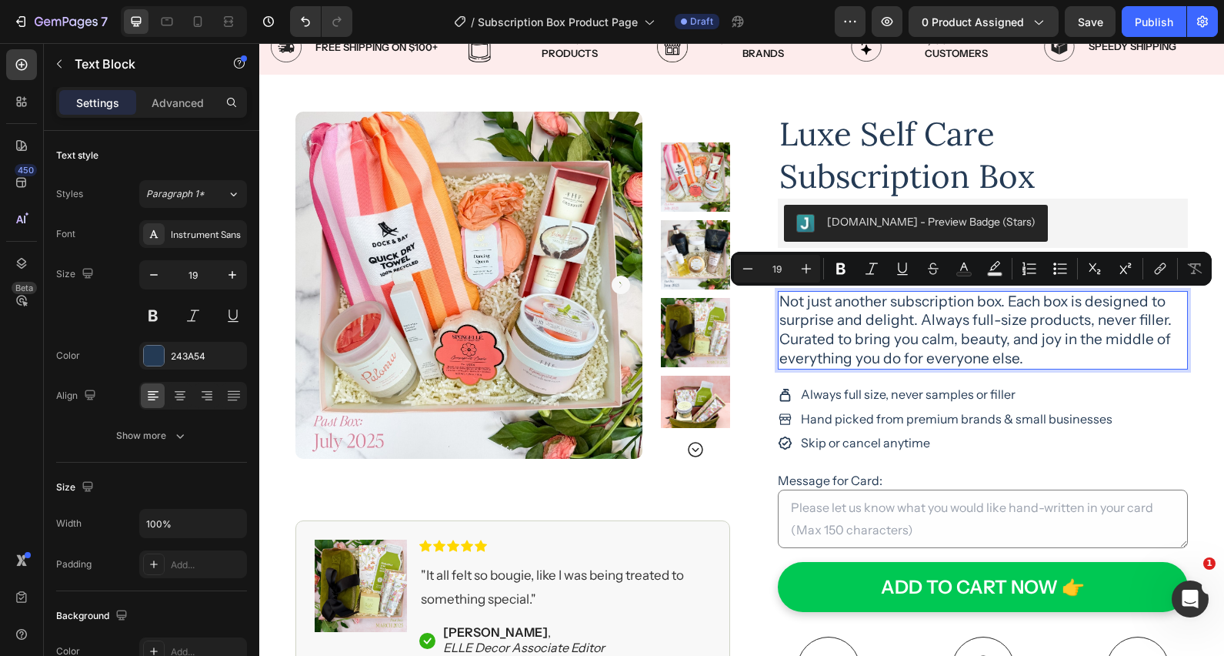
click at [1058, 325] on p "Not just another subscription box. Each box is designed to surprise and delight…" at bounding box center [982, 330] width 407 height 76
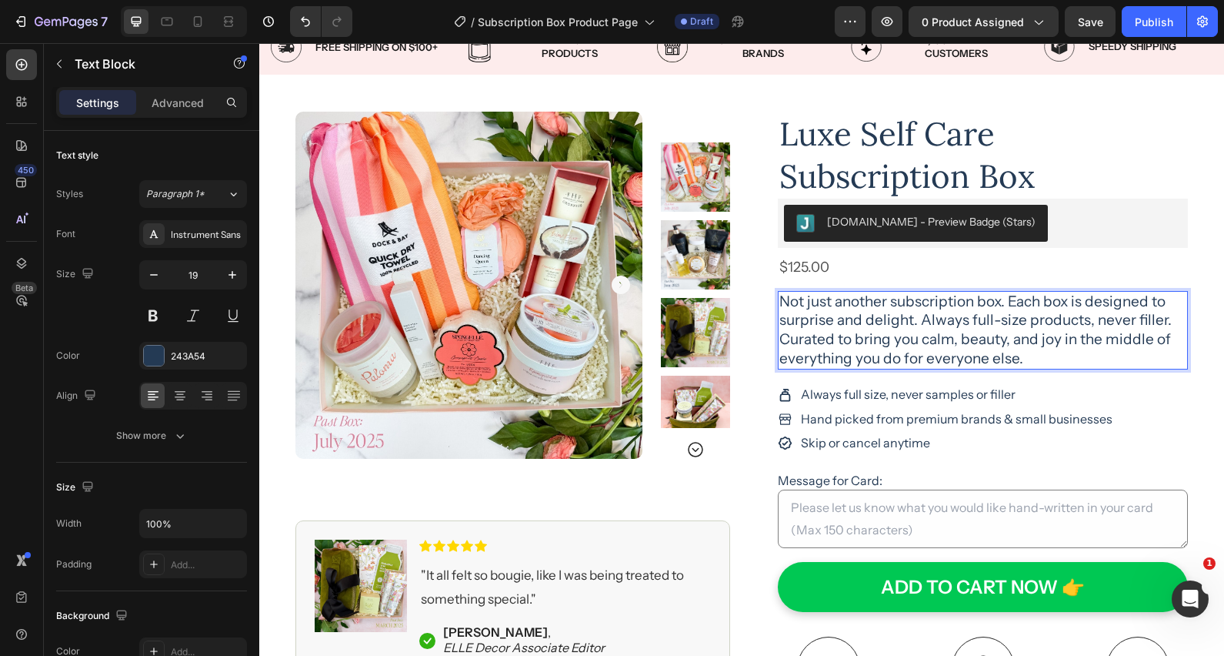
click at [912, 323] on p "Not just another subscription box. Each box is designed to surprise and delight…" at bounding box center [982, 330] width 407 height 76
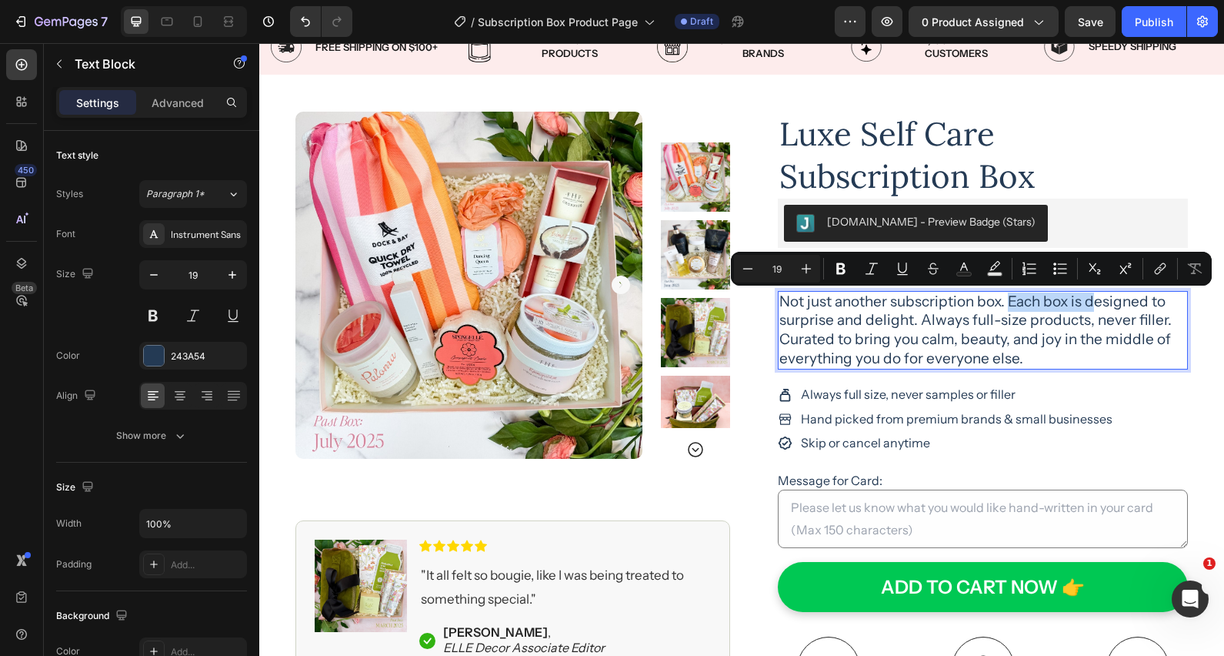
drag, startPoint x: 1078, startPoint y: 302, endPoint x: 1011, endPoint y: 300, distance: 67.0
click at [1011, 300] on p "Not just another subscription box. Each box is designed to surprise and delight…" at bounding box center [982, 330] width 407 height 76
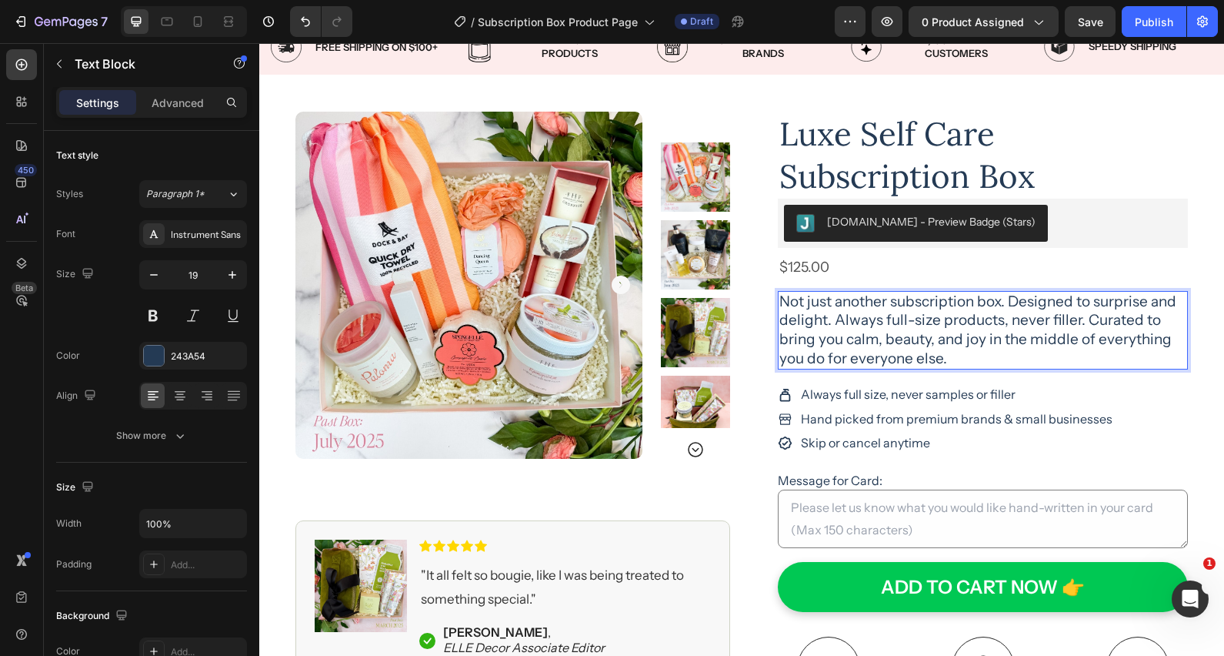
click at [826, 319] on p "Not just another subscription box. Designed to surprise and delight. Always ful…" at bounding box center [982, 330] width 407 height 76
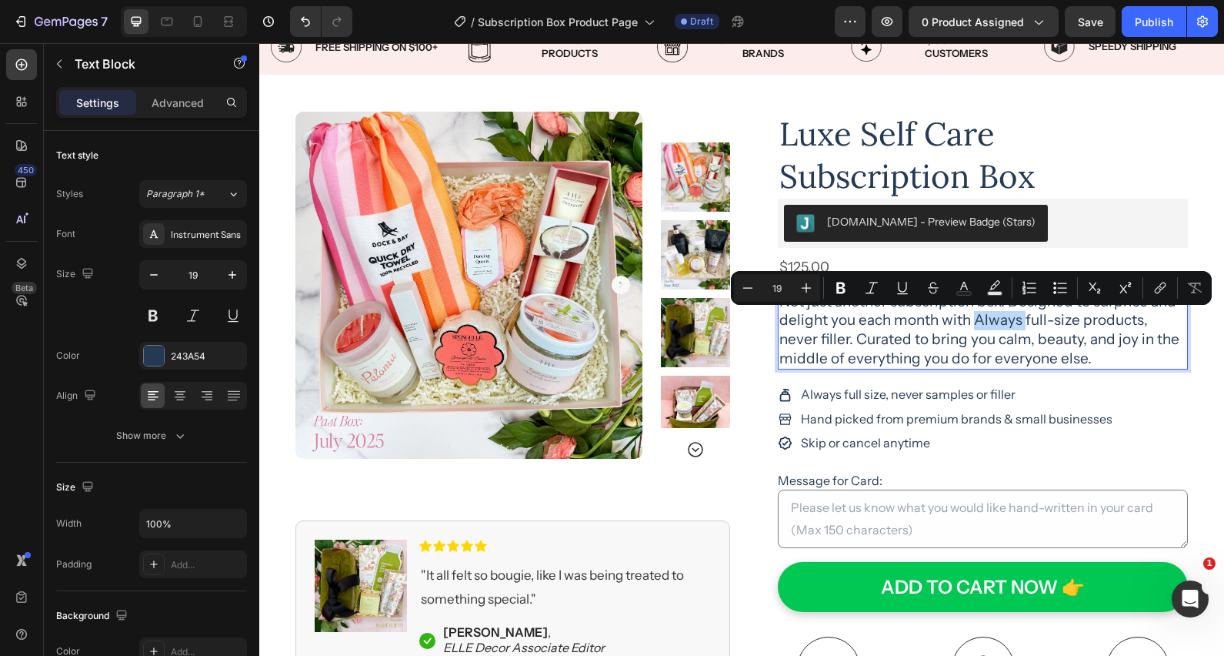
drag, startPoint x: 1021, startPoint y: 320, endPoint x: 975, endPoint y: 320, distance: 46.2
click at [976, 320] on p "Not just another subscription box. Designed to surprise and delight you each mo…" at bounding box center [982, 330] width 407 height 76
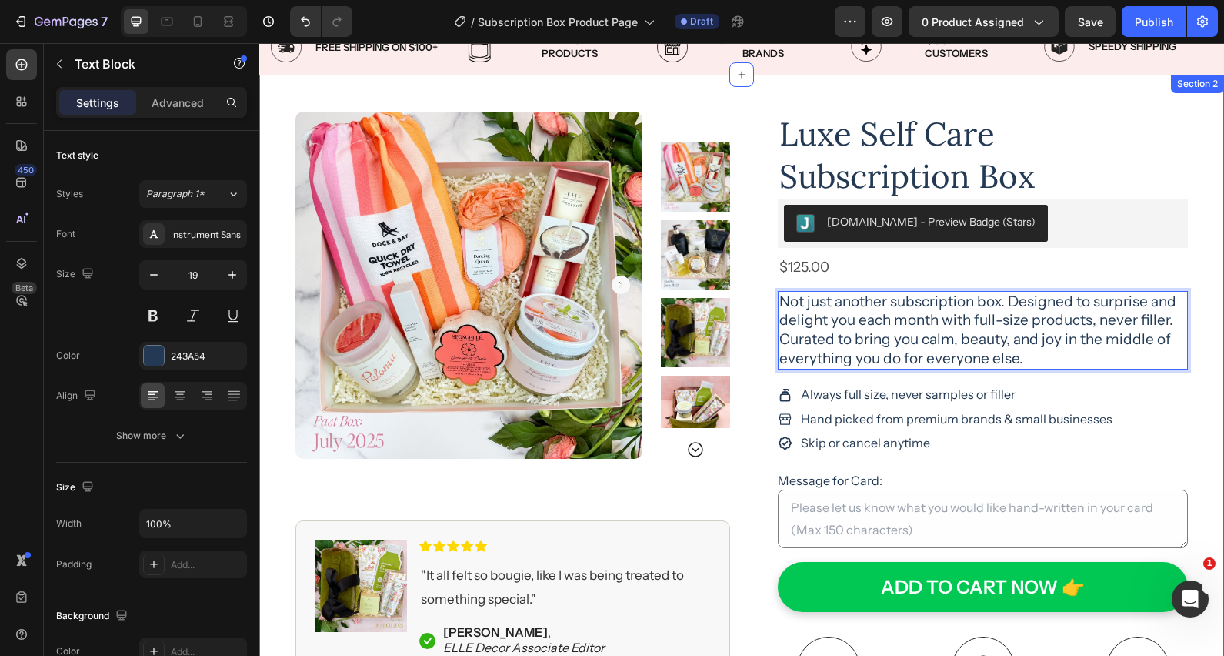
click at [1214, 322] on div "Product Images Image Icon Icon Icon Icon Icon Icon List "It all felt so bougie,…" at bounding box center [741, 513] width 965 height 877
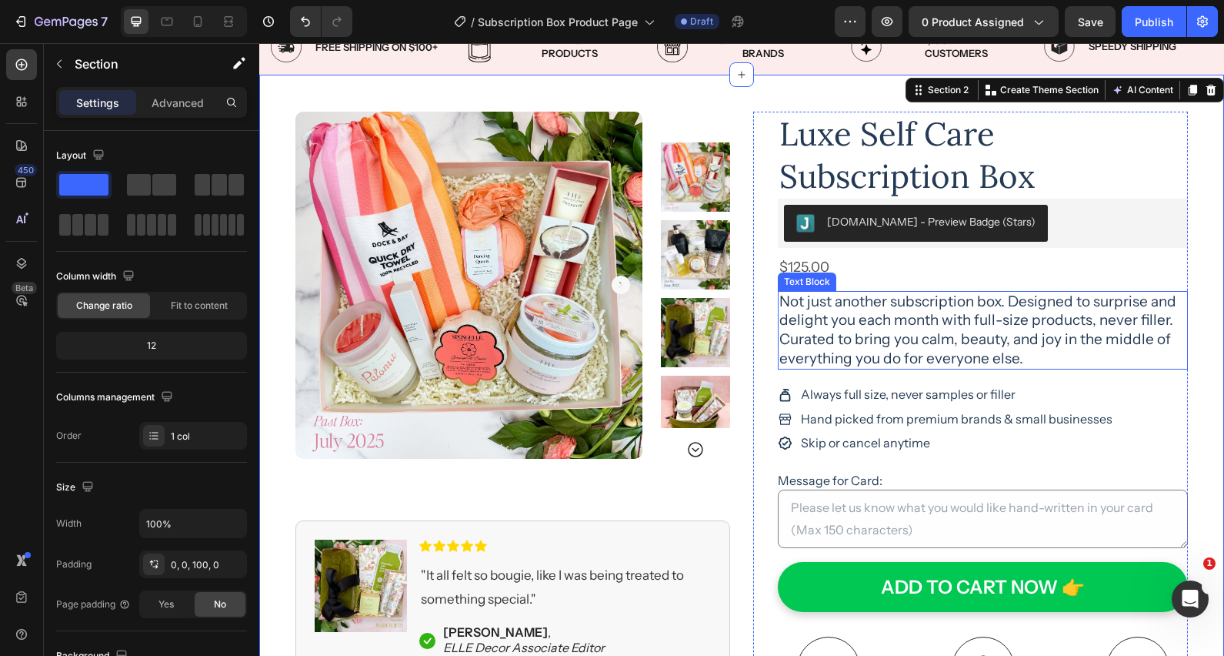
click at [1029, 320] on p "Not just another subscription box. Designed to surprise and delight you each mo…" at bounding box center [982, 330] width 407 height 76
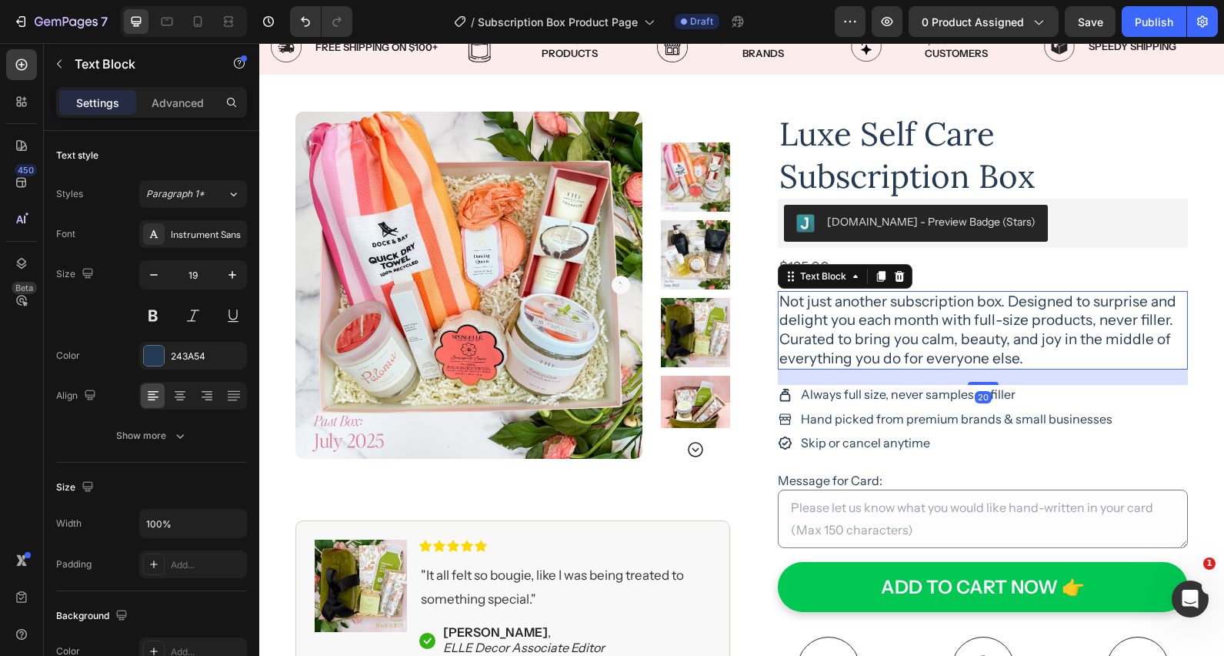
drag, startPoint x: 1029, startPoint y: 321, endPoint x: 1032, endPoint y: 336, distance: 15.7
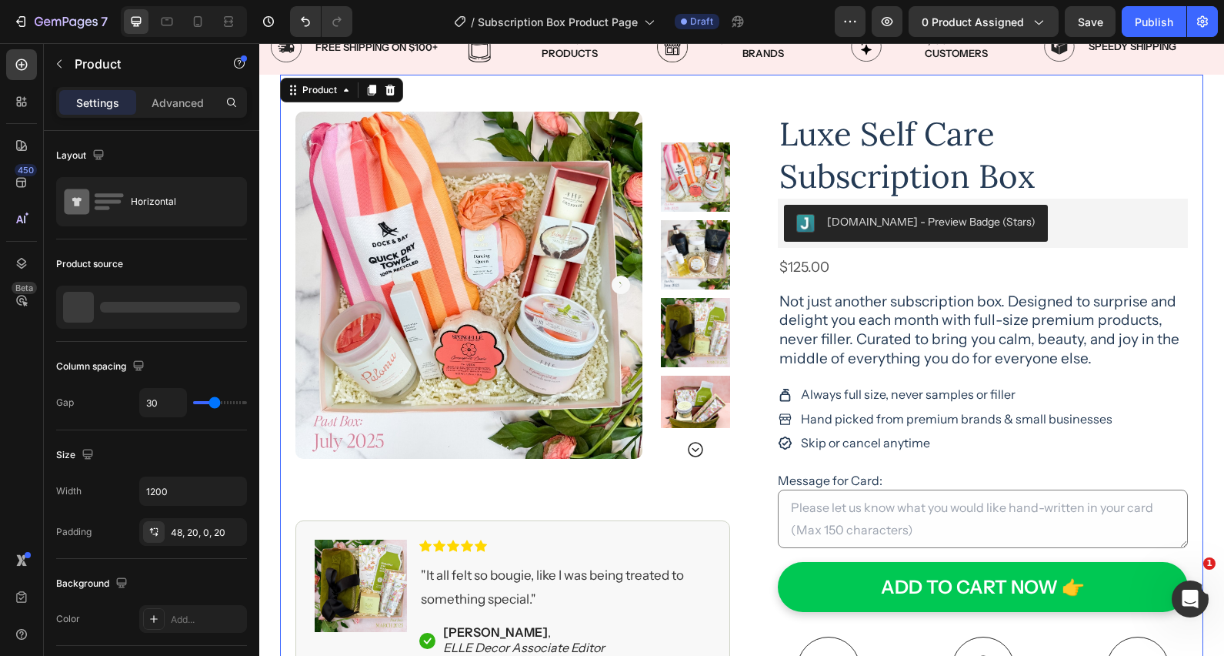
click at [1203, 314] on div "Product Images Image Icon Icon Icon Icon Icon Icon List "It all felt so bougie,…" at bounding box center [741, 513] width 923 height 877
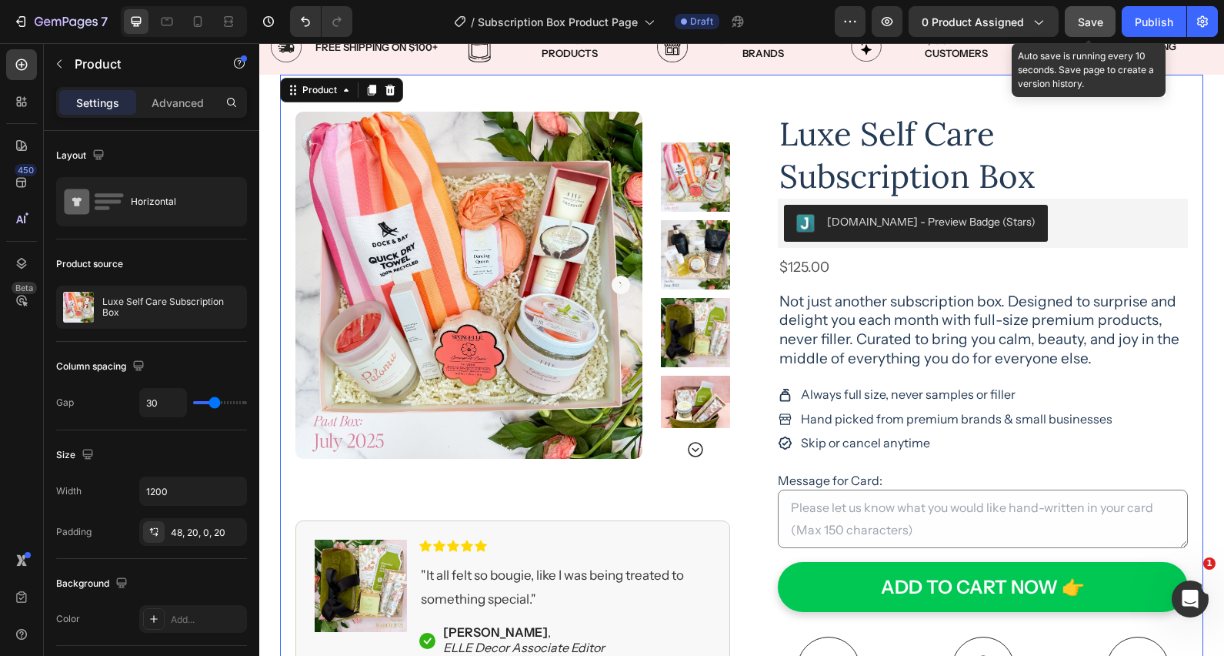
click at [1084, 29] on div "Save" at bounding box center [1090, 22] width 25 height 16
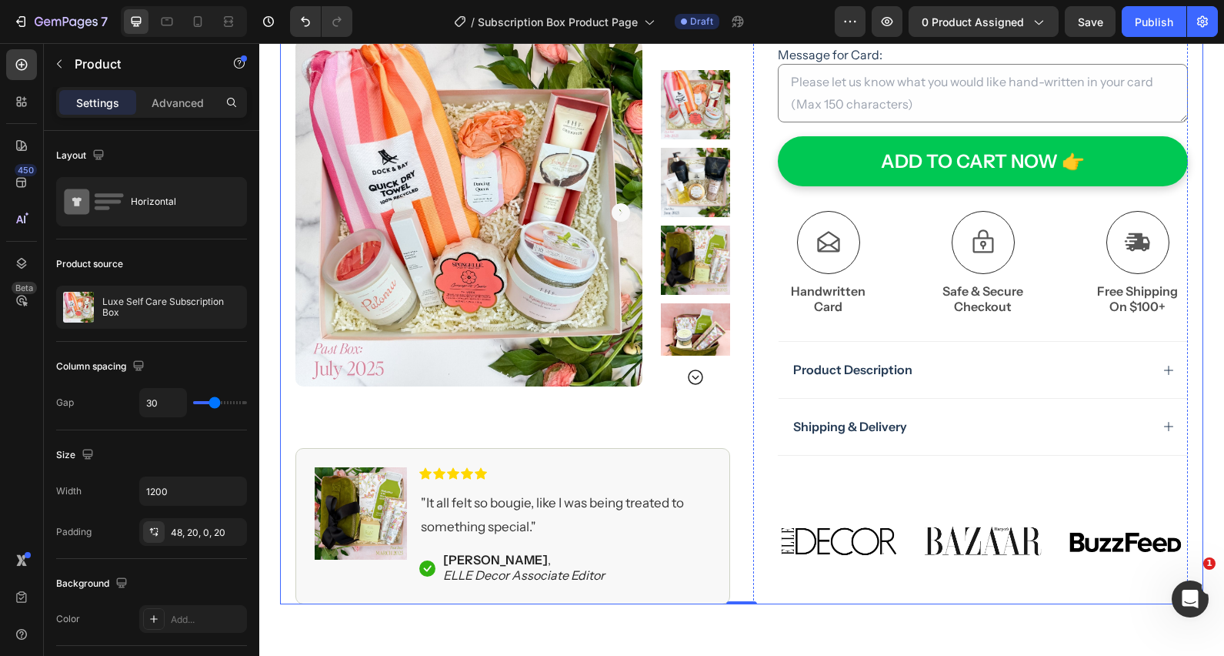
scroll to position [483, 0]
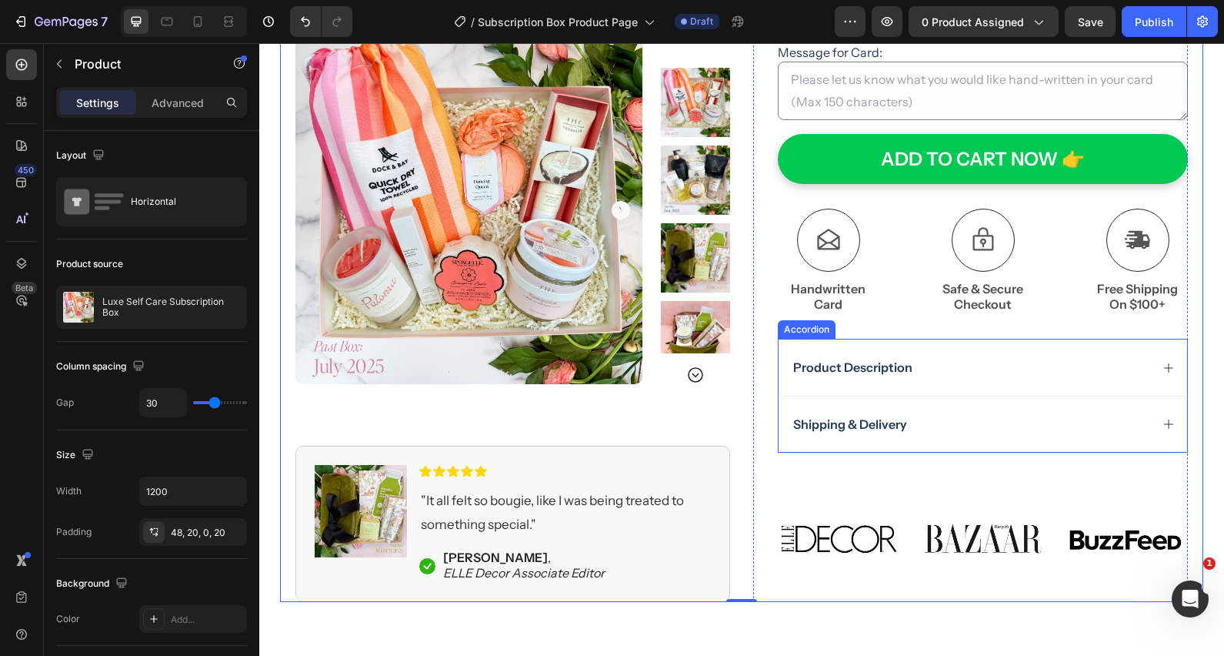
click at [1169, 368] on icon at bounding box center [1169, 368] width 12 height 12
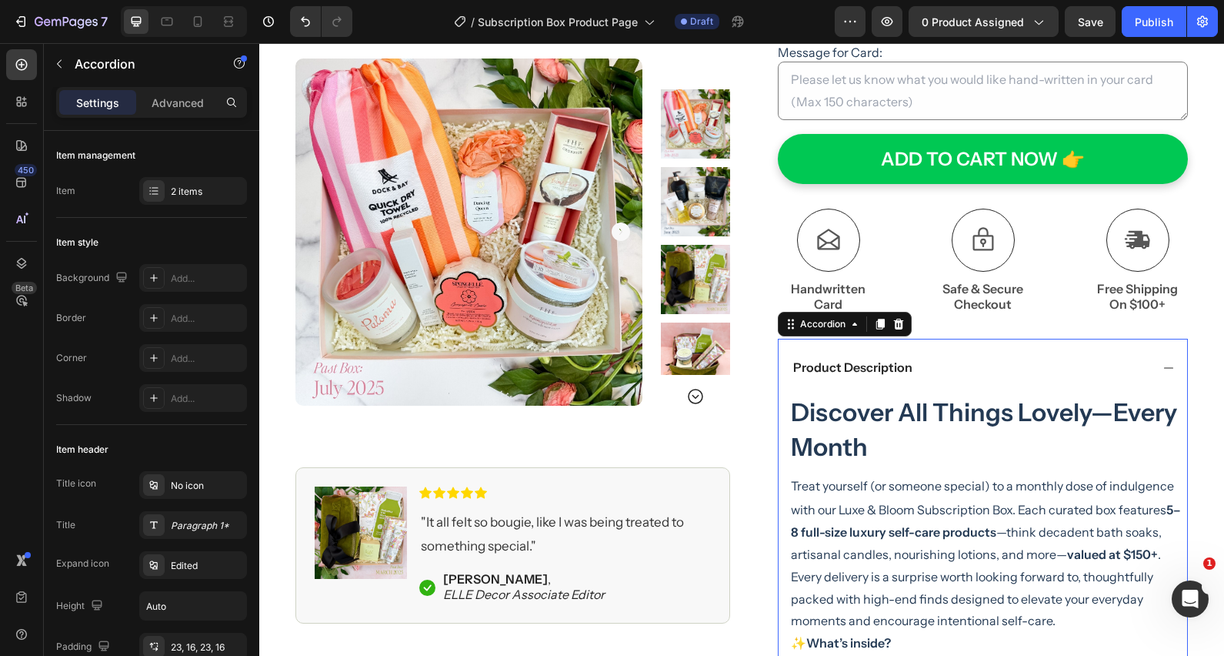
scroll to position [489, 0]
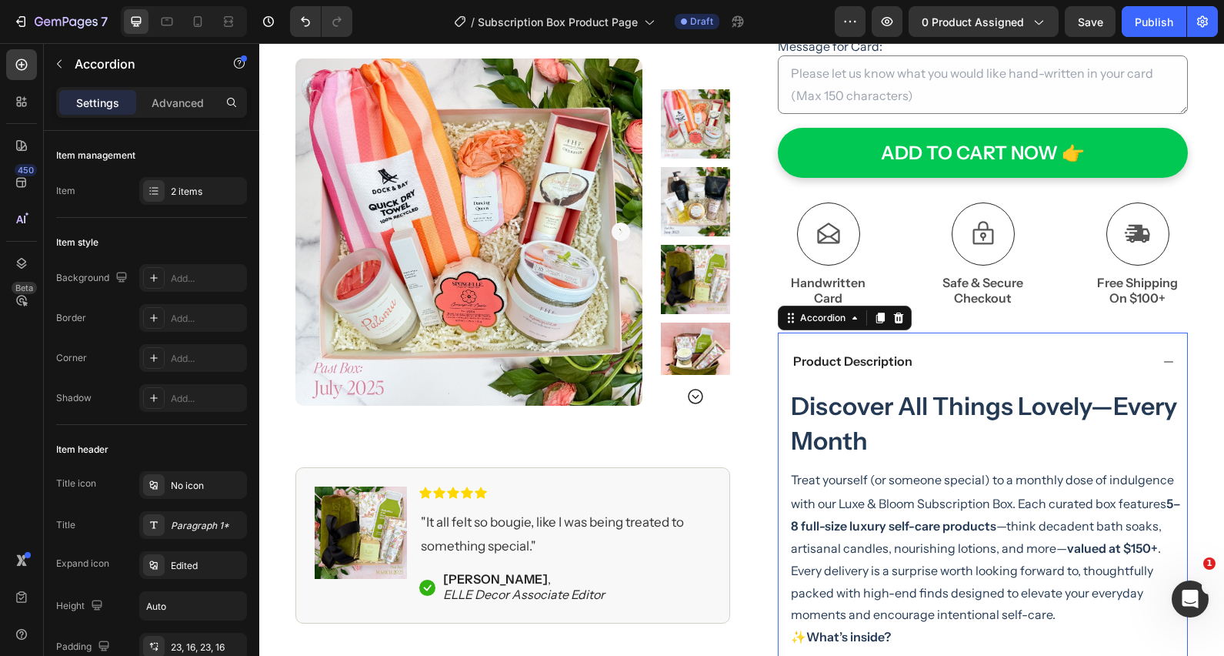
click at [1171, 365] on icon at bounding box center [1169, 361] width 12 height 12
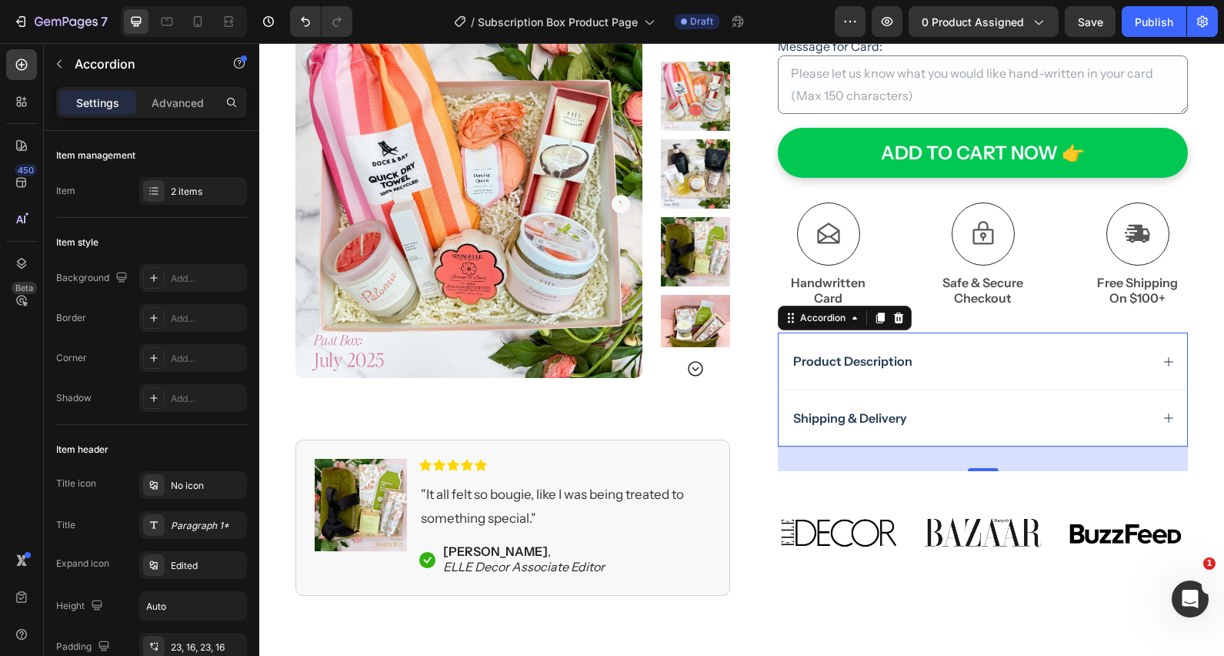
click at [1132, 368] on div "Product Description" at bounding box center [970, 361] width 359 height 21
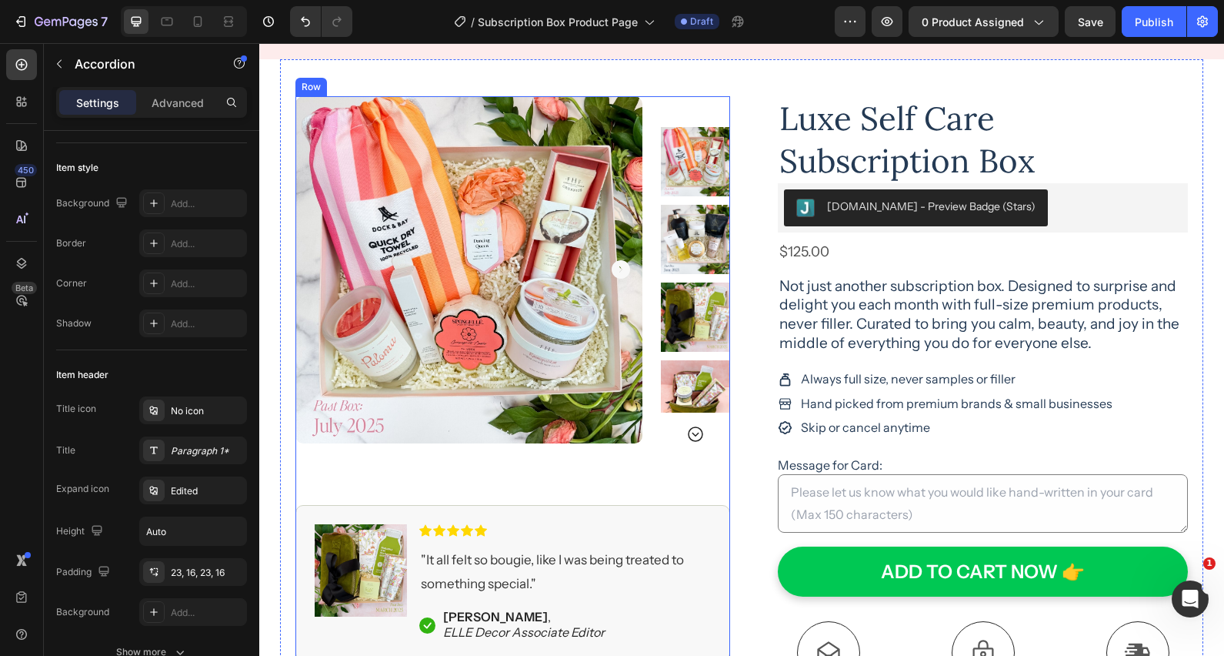
scroll to position [92, 0]
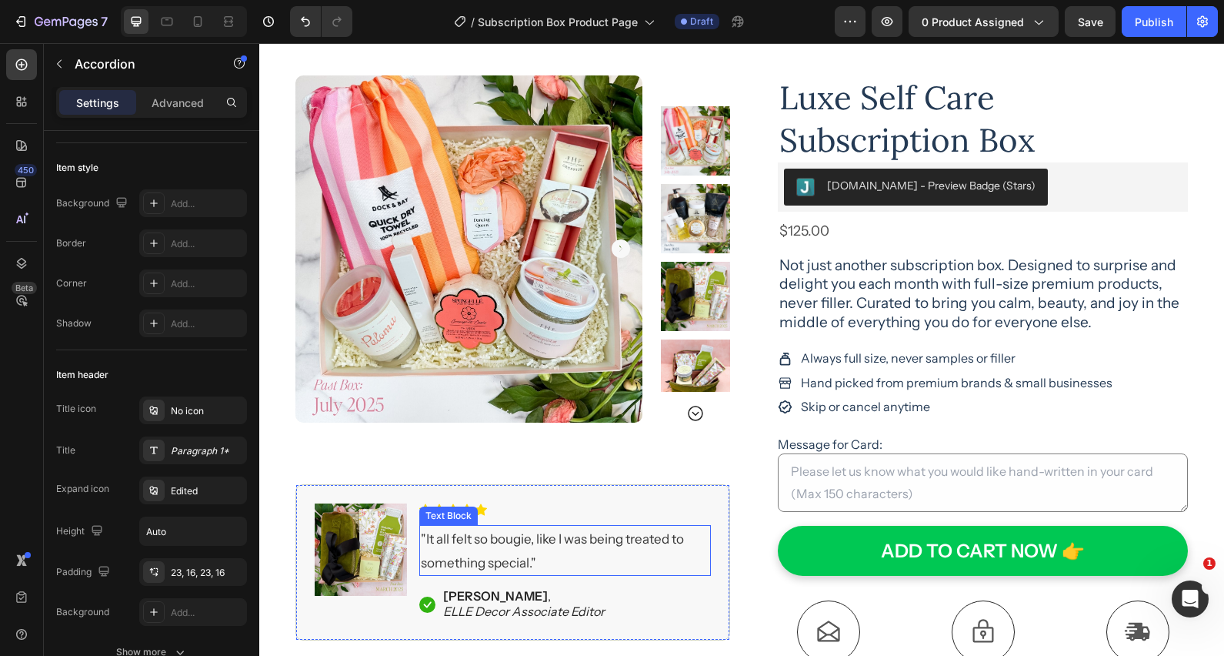
click at [477, 543] on span ""It all felt so bougie, like I was being treated to something special."" at bounding box center [552, 550] width 263 height 39
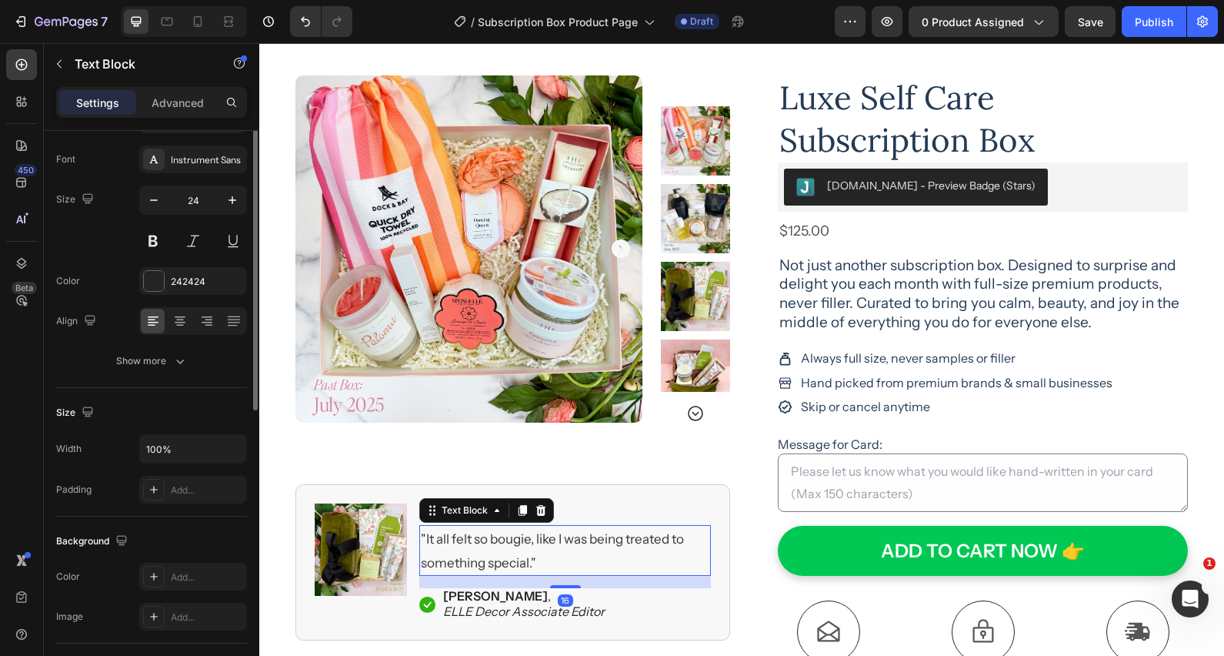
click at [479, 544] on span ""It all felt so bougie, like I was being treated to something special."" at bounding box center [552, 550] width 263 height 39
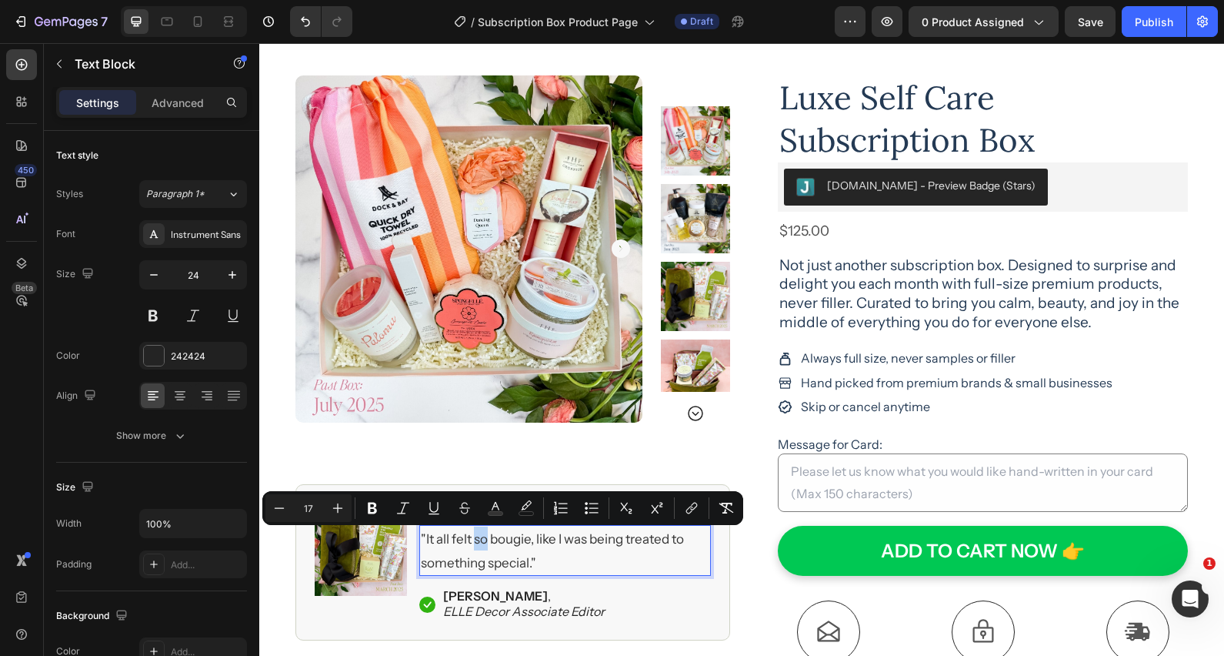
drag, startPoint x: 484, startPoint y: 545, endPoint x: 422, endPoint y: 547, distance: 61.6
click at [484, 545] on span ""It all felt so bougie, like I was being treated to something special."" at bounding box center [552, 550] width 263 height 39
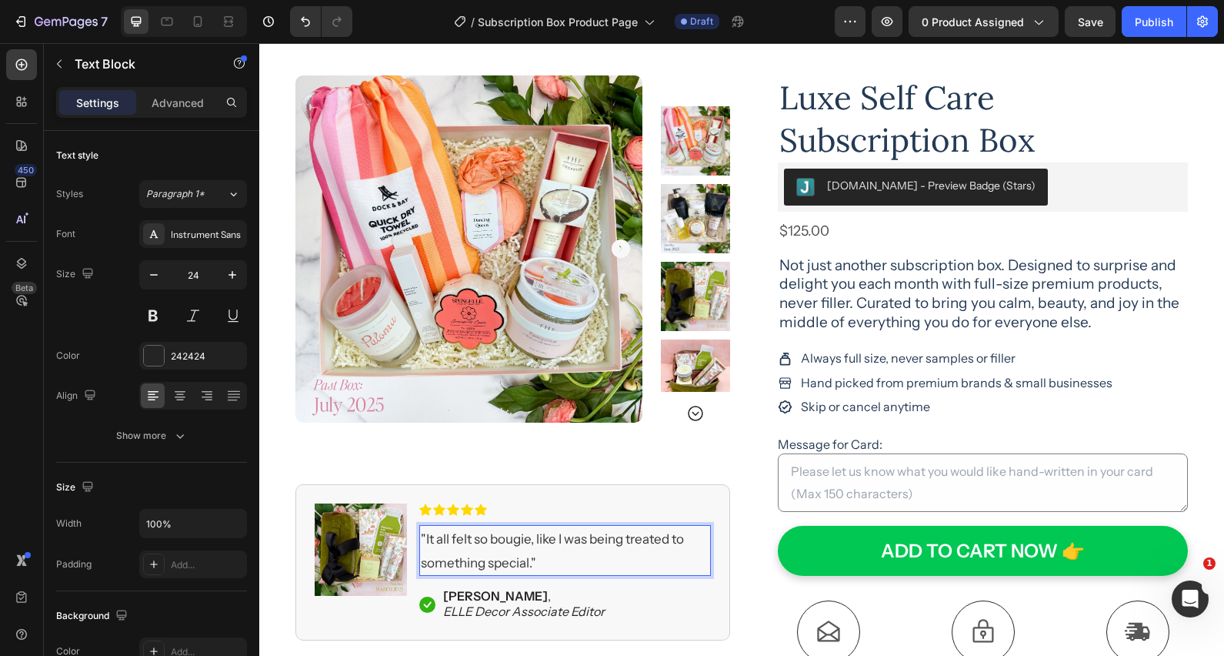
click at [425, 539] on span ""It all felt so bougie, like I was being treated to something special."" at bounding box center [552, 550] width 263 height 39
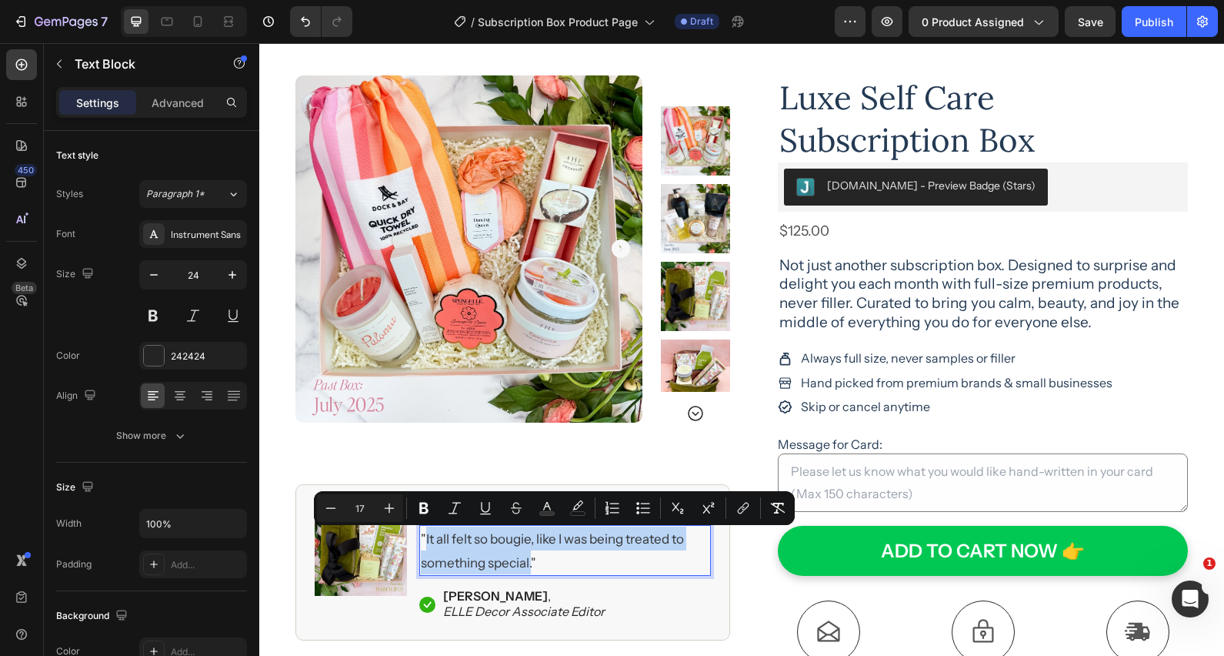
drag, startPoint x: 426, startPoint y: 539, endPoint x: 530, endPoint y: 568, distance: 107.9
click at [530, 568] on span ""It all felt so bougie, like I was being treated to something special."" at bounding box center [552, 550] width 263 height 39
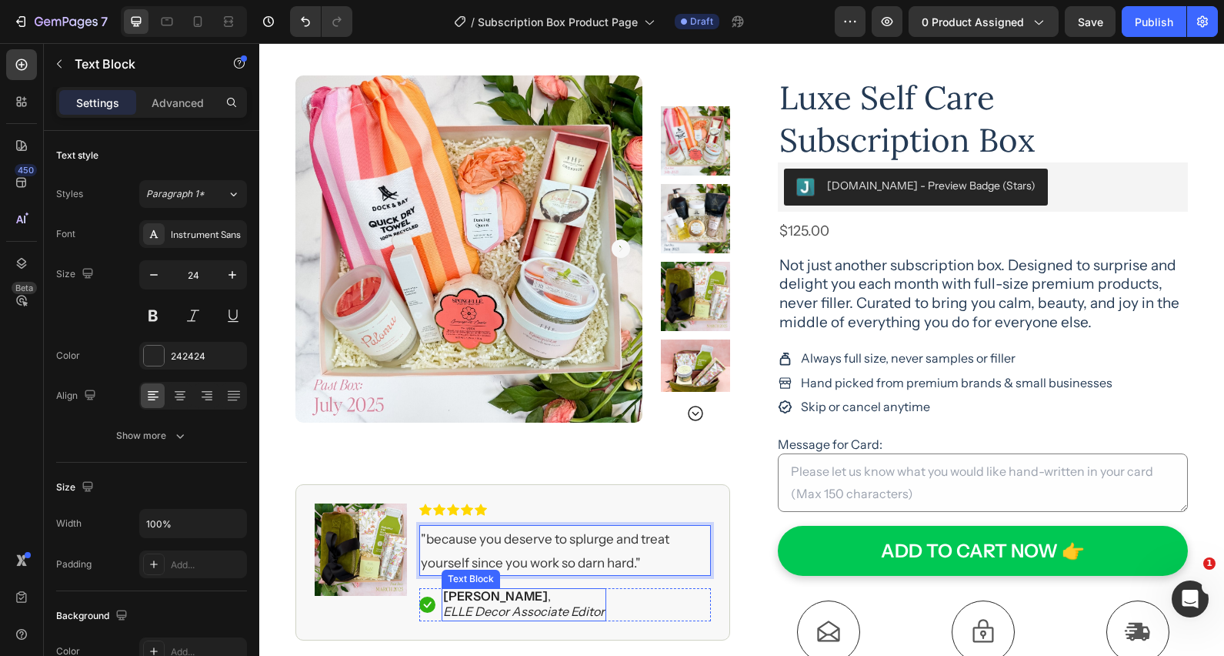
click at [511, 601] on p "[PERSON_NAME] ," at bounding box center [524, 596] width 162 height 16
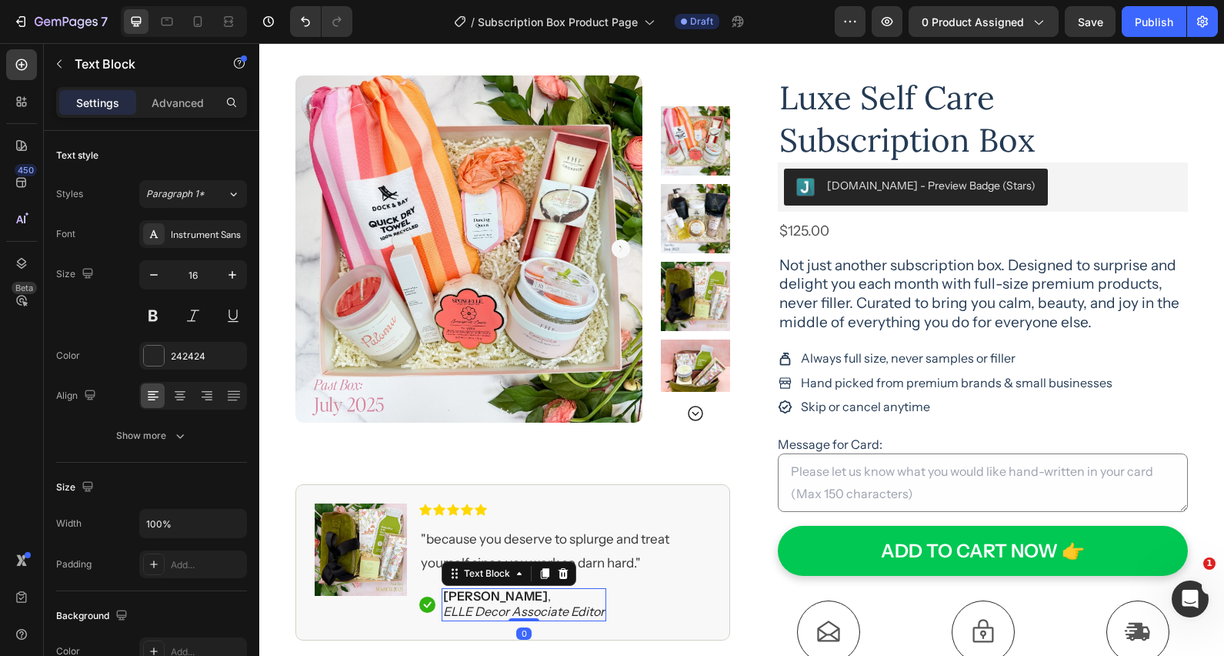
click at [515, 596] on p "[PERSON_NAME] ," at bounding box center [524, 596] width 162 height 16
click at [530, 593] on p "[PERSON_NAME] ," at bounding box center [524, 596] width 162 height 16
click at [556, 609] on icon "ELLE Decor Associate Editor" at bounding box center [524, 610] width 162 height 15
click at [552, 613] on icon "ELLE Decor Associate Editor" at bounding box center [524, 610] width 162 height 15
click at [510, 596] on strong "[PERSON_NAME]" at bounding box center [495, 595] width 105 height 15
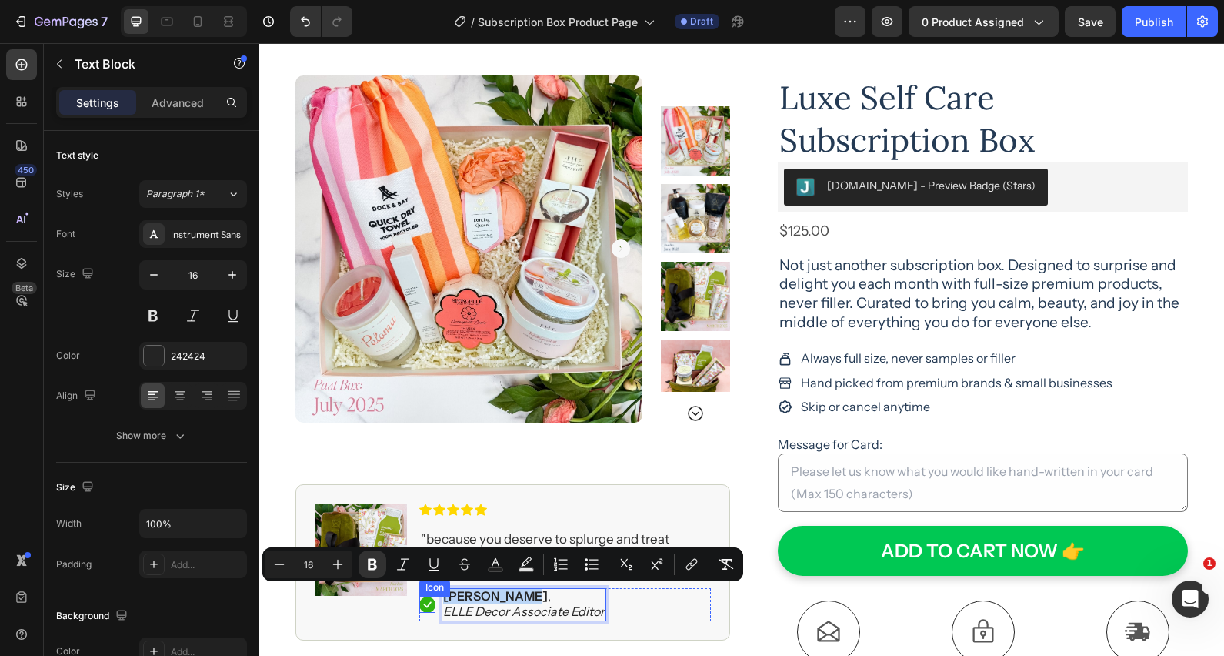
drag, startPoint x: 512, startPoint y: 596, endPoint x: 435, endPoint y: 596, distance: 76.9
click at [435, 596] on div "Icon [PERSON_NAME] , ELLE Decor Associate Editor Text Block 0 Row" at bounding box center [565, 605] width 292 height 34
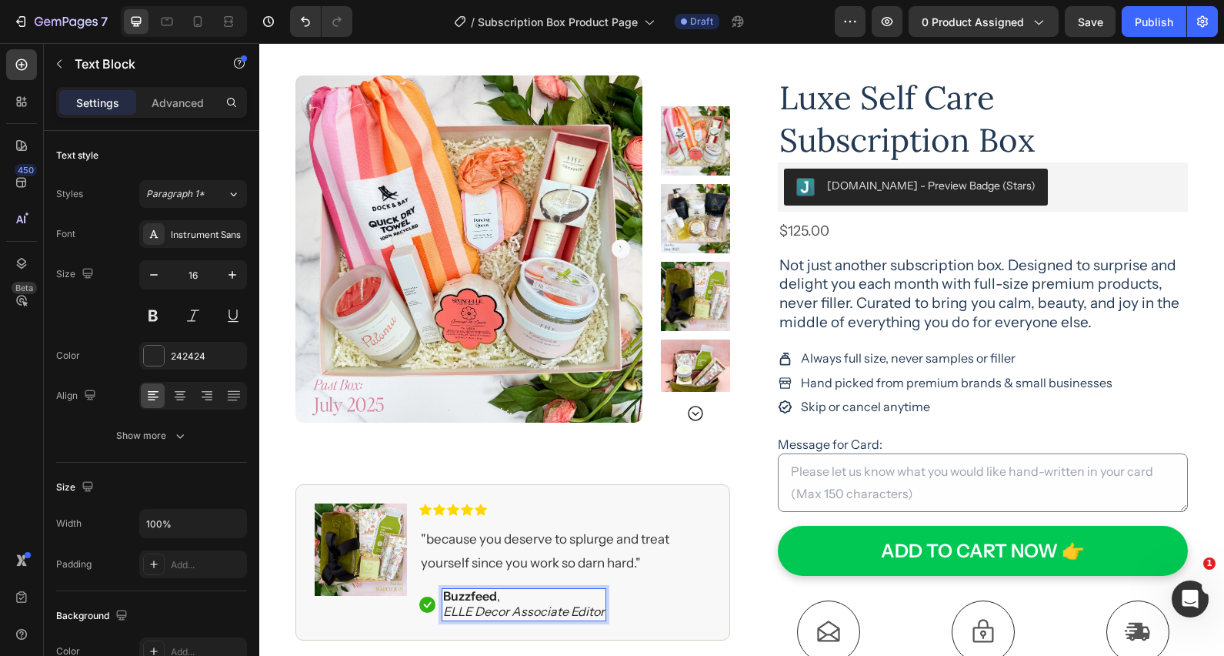
click at [516, 594] on p "Buzzfeed ," at bounding box center [524, 596] width 162 height 16
click at [522, 612] on icon "ELLE Decor Associate Editor" at bounding box center [524, 610] width 162 height 15
click at [522, 613] on icon "ELLE Decor Associate Editor" at bounding box center [524, 610] width 162 height 15
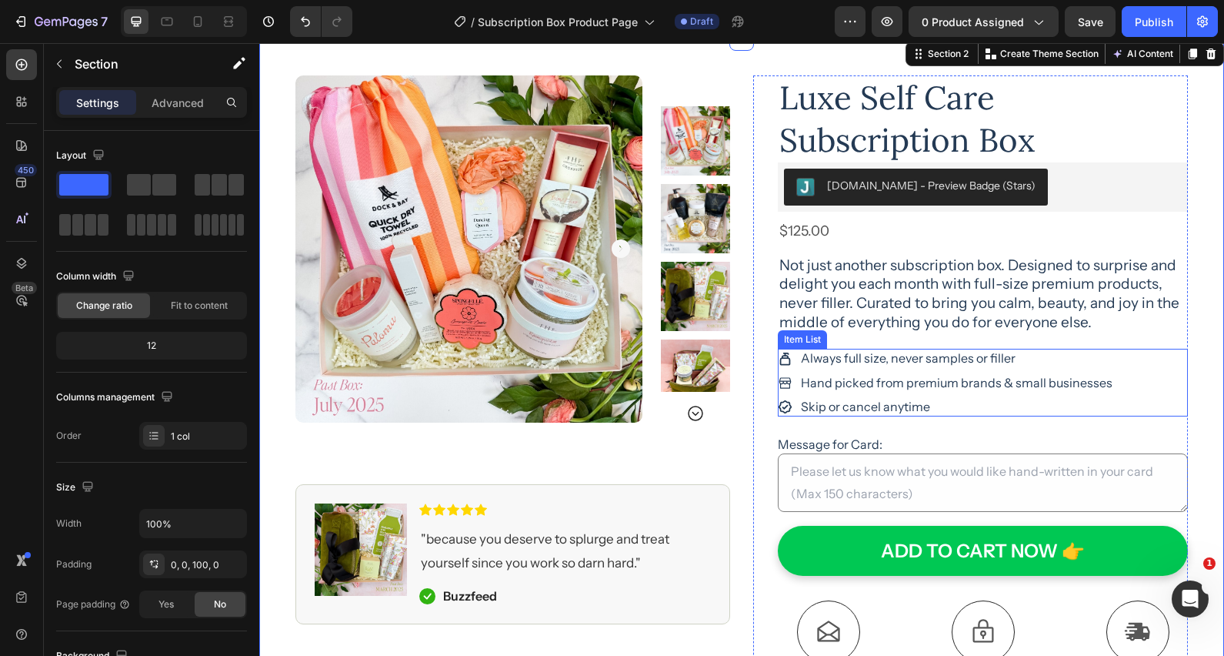
click at [1126, 357] on div "Always full size, never samples or filler Hand picked from premium brands & sma…" at bounding box center [983, 383] width 410 height 68
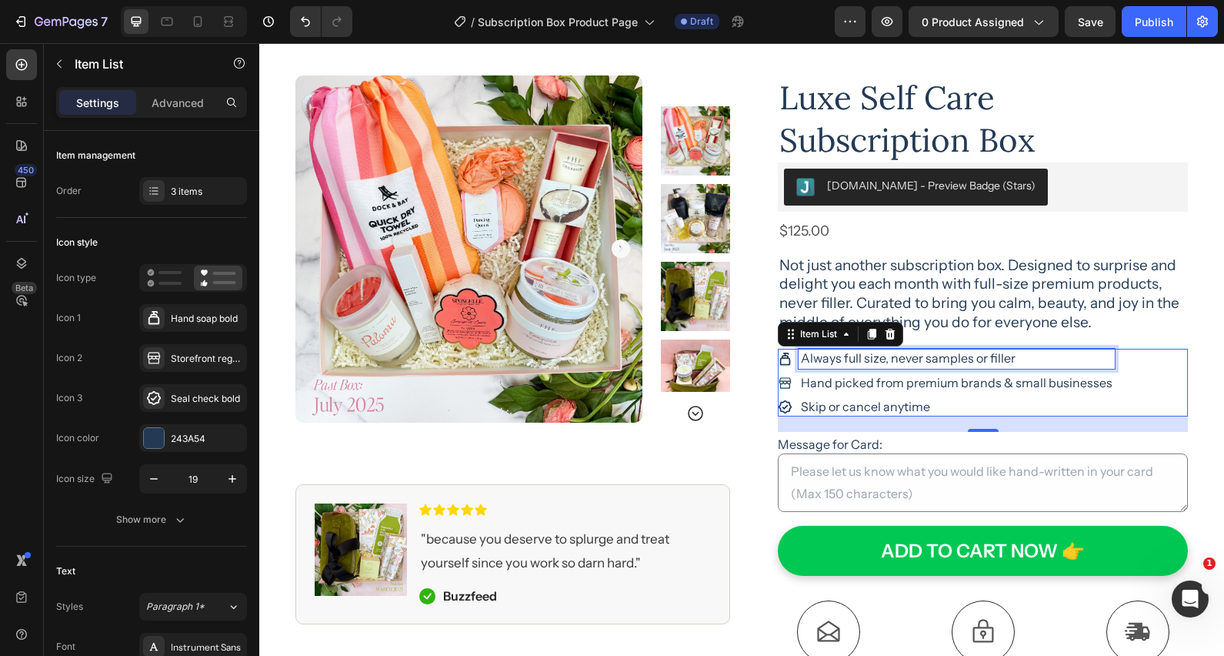
click at [836, 355] on p "Always full size, never samples or filler" at bounding box center [957, 358] width 312 height 15
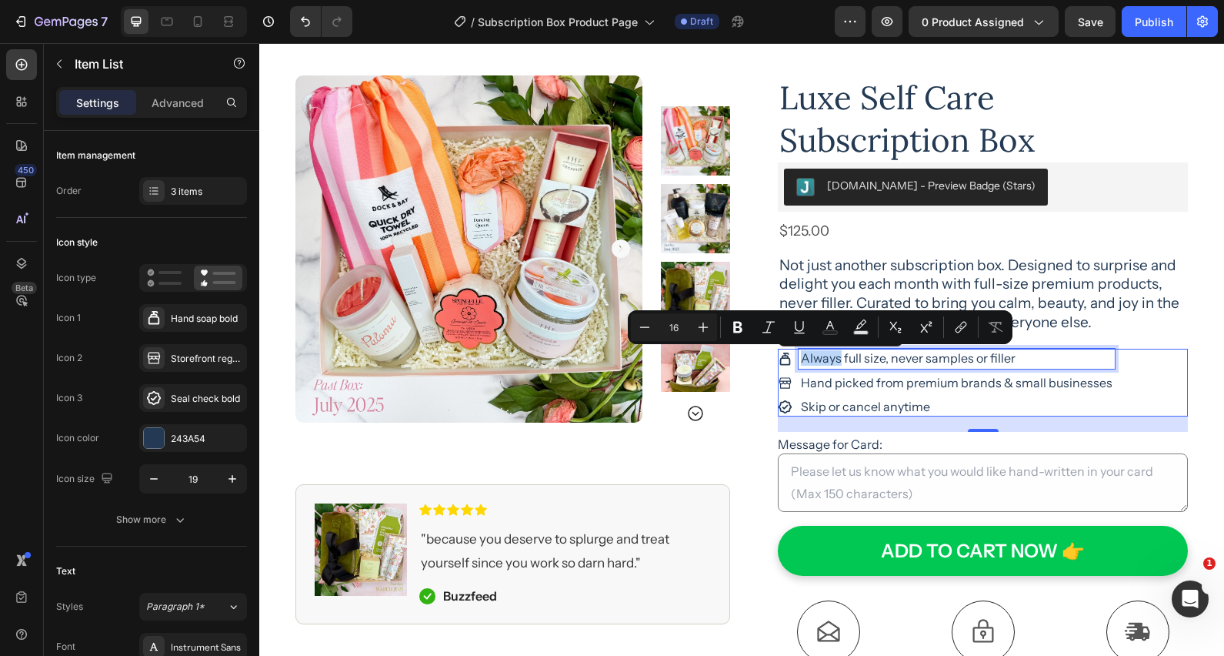
drag, startPoint x: 839, startPoint y: 359, endPoint x: 801, endPoint y: 361, distance: 38.5
click at [801, 361] on p "Always full size, never samples or filler" at bounding box center [957, 358] width 312 height 15
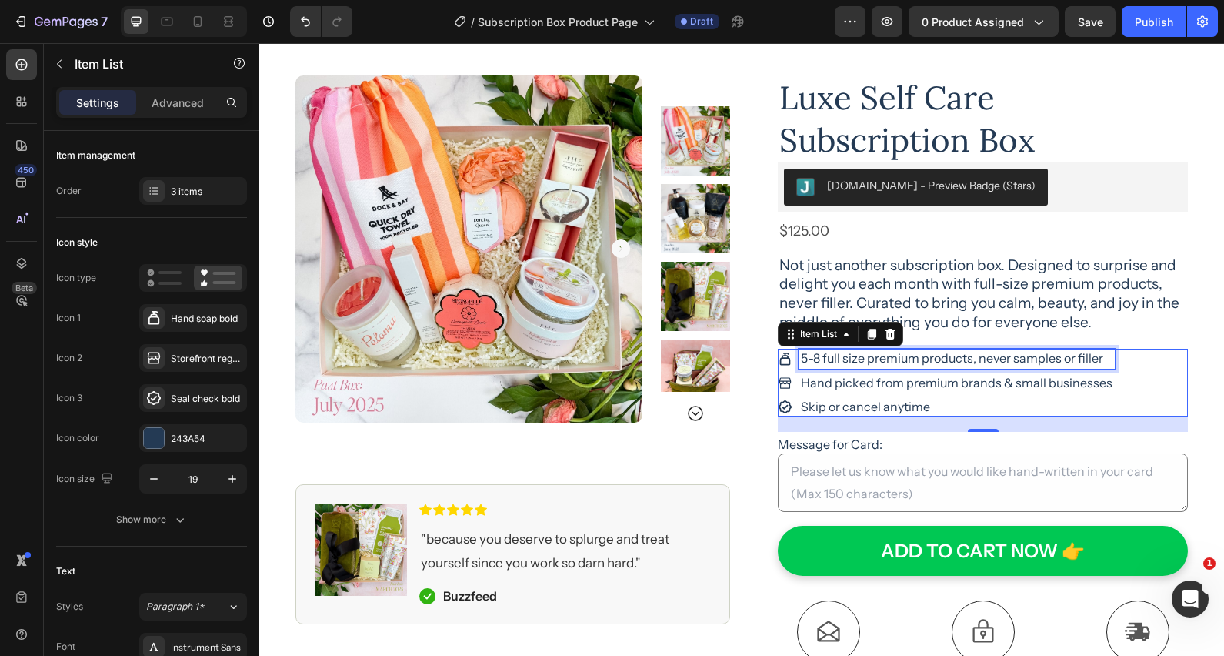
click at [844, 360] on p "5-8 full size premium products, never samples or filler" at bounding box center [957, 358] width 312 height 15
click at [815, 362] on p "5-8 full-size premium products, never samples or filler" at bounding box center [957, 358] width 312 height 15
click at [1009, 384] on p "Hand picked from premium brands & small businesses" at bounding box center [957, 382] width 312 height 15
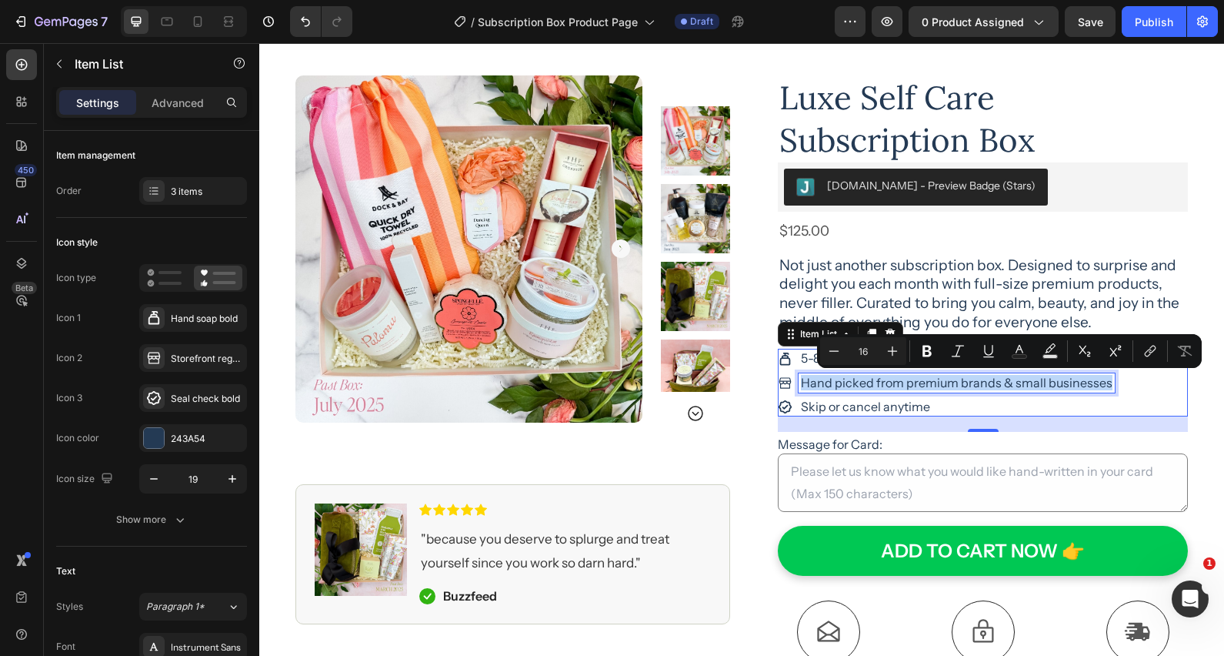
click at [1009, 384] on p "Hand picked from premium brands & small businesses" at bounding box center [957, 382] width 312 height 15
click at [802, 381] on p "Hand picked from premium brands & small businesses" at bounding box center [957, 382] width 312 height 15
